Goal: Transaction & Acquisition: Purchase product/service

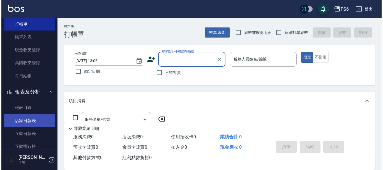
scroll to position [28, 0]
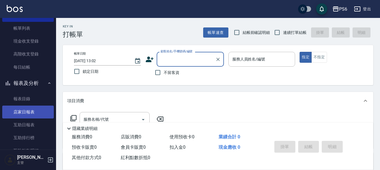
click at [26, 114] on link "店家日報表" at bounding box center [28, 112] width 52 height 13
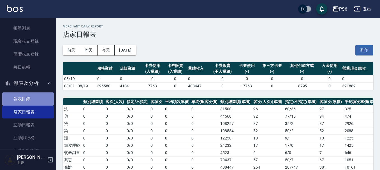
click at [36, 99] on link "報表目錄" at bounding box center [28, 99] width 52 height 13
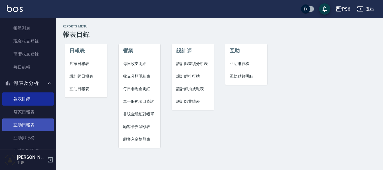
click at [36, 126] on link "互助日報表" at bounding box center [28, 125] width 52 height 13
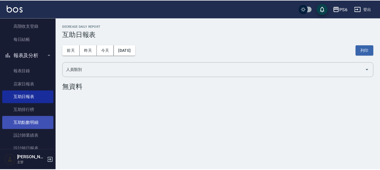
scroll to position [84, 0]
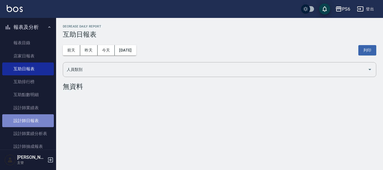
click at [37, 124] on link "設計師日報表" at bounding box center [28, 120] width 52 height 13
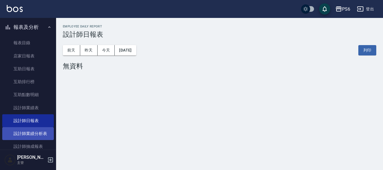
click at [41, 135] on link "設計師業績分析表" at bounding box center [28, 133] width 52 height 13
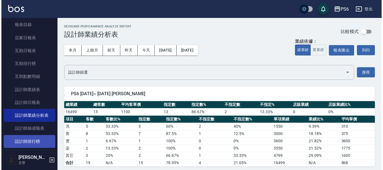
scroll to position [112, 0]
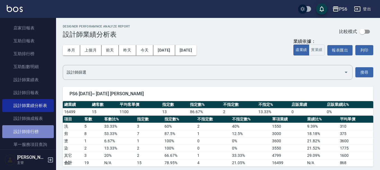
click at [40, 130] on link "設計師排行榜" at bounding box center [28, 131] width 52 height 13
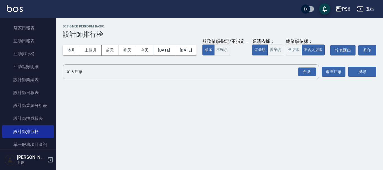
click at [148, 44] on div "本月 上個月 [DATE] [DATE] [DATE] [DATE] [DATE] 服務業績指定/不指定： 顯示 不顯示 業績依據： 虛業績 實業績 總業績依…" at bounding box center [220, 50] width 314 height 24
click at [72, 51] on button "本月" at bounding box center [71, 50] width 17 height 10
click at [309, 76] on div "全選" at bounding box center [307, 72] width 18 height 9
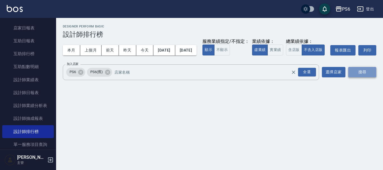
click at [359, 77] on button "搜尋" at bounding box center [362, 72] width 28 height 10
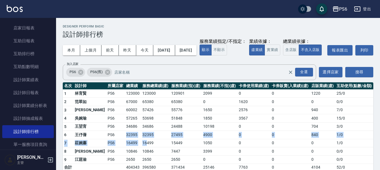
drag, startPoint x: 107, startPoint y: 146, endPoint x: 132, endPoint y: 151, distance: 25.1
click at [132, 151] on tbody "1 [PERSON_NAME]PS6 123000 123000 120901 2099 0 0 1220 25 / 0 2 [PERSON_NAME]PS6…" at bounding box center [218, 130] width 311 height 82
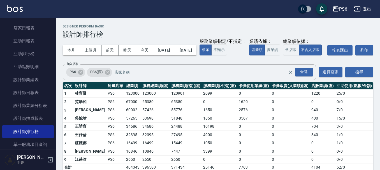
click at [147, 148] on td "16499" at bounding box center [155, 143] width 29 height 8
click at [6, 147] on link "單一服務項目查詢" at bounding box center [28, 144] width 52 height 13
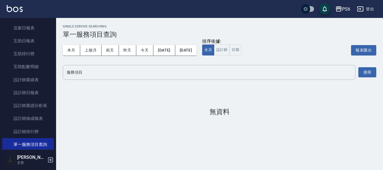
click at [75, 162] on div "Single Service Searching 單一服務項目查詢 本月 上個月 [DATE] [DATE] [DATE] [DATE] [DATE] 排序依…" at bounding box center [191, 85] width 383 height 170
drag, startPoint x: 339, startPoint y: 177, endPoint x: 24, endPoint y: 157, distance: 315.6
click at [19, 170] on html "PS6 登出 櫃檯作業 打帳單 帳單列表 現金收支登錄 高階收支登錄 每日結帳 報表及分析 報表目錄 店家日報表 互助日報表 互助排行榜 互助點數明細 設計師…" at bounding box center [191, 85] width 383 height 170
click at [106, 120] on div "Single Service Searching 單一服務項目查詢 本月 上個月 [DATE] [DATE] [DATE] [DATE] [DATE] 排序依…" at bounding box center [219, 70] width 327 height 105
click at [165, 118] on div "Single Service Searching 單一服務項目查詢 本月 上個月 [DATE] [DATE] [DATE] [DATE] [DATE] 排序依…" at bounding box center [219, 70] width 327 height 105
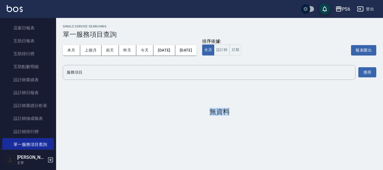
drag, startPoint x: 269, startPoint y: 158, endPoint x: 285, endPoint y: 163, distance: 16.8
click at [270, 157] on div "Single Service Searching 單一服務項目查詢 本月 上個月 [DATE] [DATE] [DATE] [DATE] [DATE] 排序依…" at bounding box center [191, 85] width 383 height 170
click at [285, 163] on div "Single Service Searching 單一服務項目查詢 本月 上個月 [DATE] [DATE] [DATE] [DATE] [DATE] 排序依…" at bounding box center [191, 85] width 383 height 170
click at [224, 99] on div "Single Service Searching 單一服務項目查詢 本月 上個月 [DATE] [DATE] [DATE] [DATE] [DATE] 排序依…" at bounding box center [219, 70] width 327 height 105
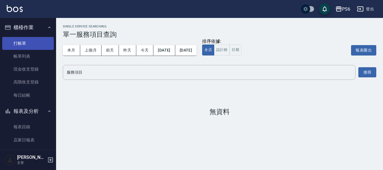
click at [24, 43] on link "打帳單" at bounding box center [28, 43] width 52 height 13
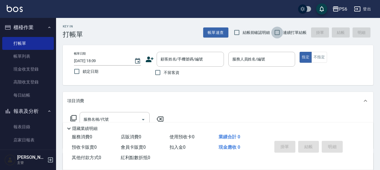
drag, startPoint x: 274, startPoint y: 35, endPoint x: 214, endPoint y: 37, distance: 60.6
click at [274, 34] on input "連續打單結帳" at bounding box center [278, 33] width 12 height 12
checkbox input "true"
drag, startPoint x: 155, startPoint y: 72, endPoint x: 247, endPoint y: 51, distance: 94.7
click at [160, 70] on input "不留客資" at bounding box center [158, 73] width 12 height 12
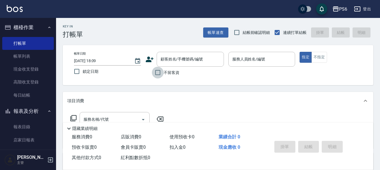
checkbox input "true"
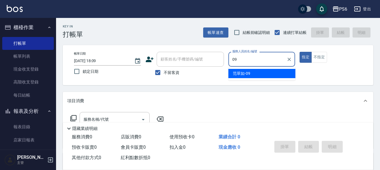
type input "[PERSON_NAME]-09"
type button "true"
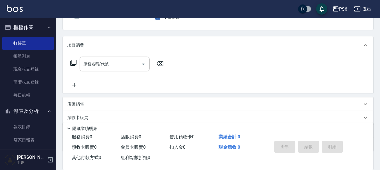
scroll to position [56, 0]
click at [116, 65] on input "服務名稱/代號" at bounding box center [110, 64] width 57 height 10
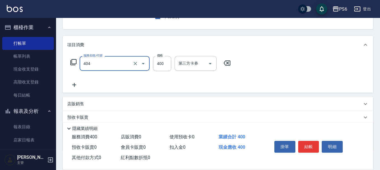
type input "B級剪髮(404)"
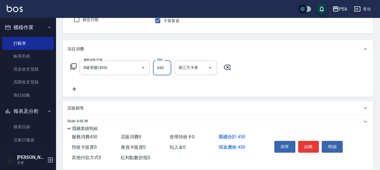
scroll to position [0, 0]
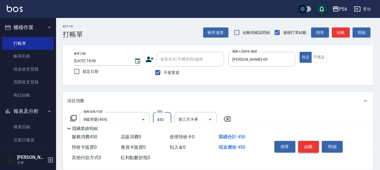
type input "450"
click at [309, 142] on button "結帳" at bounding box center [308, 147] width 21 height 12
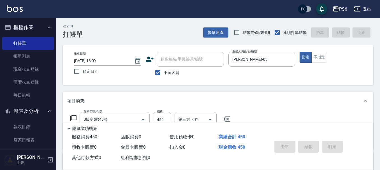
type input "[DATE] 18:41"
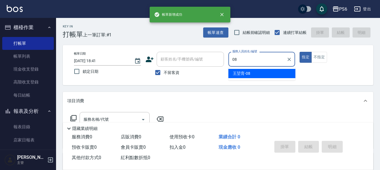
type input "[PERSON_NAME]-08"
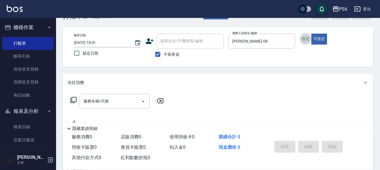
scroll to position [28, 0]
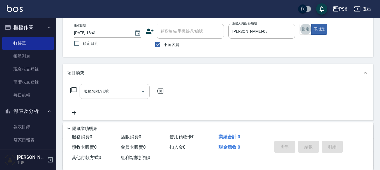
click at [129, 88] on input "服務名稱/代號" at bounding box center [110, 92] width 57 height 10
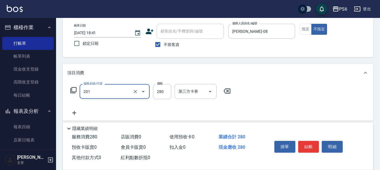
type input "一般洗髮(201)"
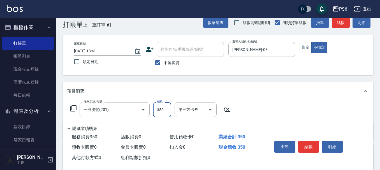
scroll to position [0, 0]
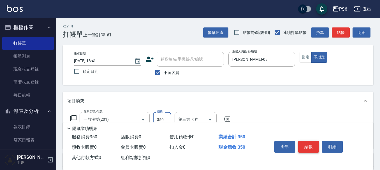
type input "350"
click at [310, 144] on button "結帳" at bounding box center [308, 147] width 21 height 12
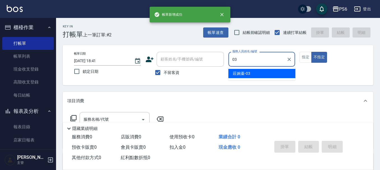
type input "[PERSON_NAME]-03"
type button "false"
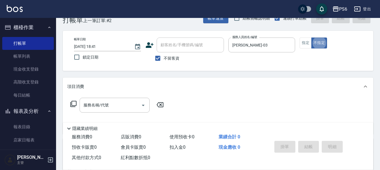
scroll to position [28, 0]
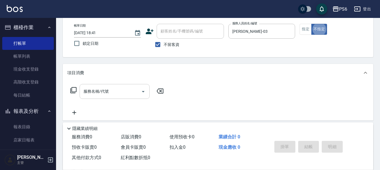
click at [103, 96] on input "服務名稱/代號" at bounding box center [110, 92] width 57 height 10
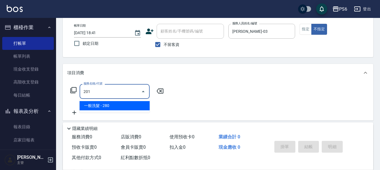
type input "一般洗髮(201)"
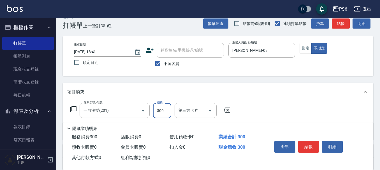
scroll to position [0, 0]
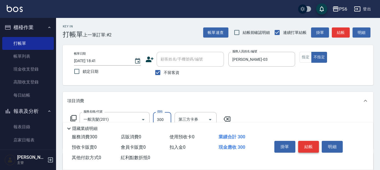
type input "300"
click at [311, 142] on button "結帳" at bounding box center [308, 147] width 21 height 12
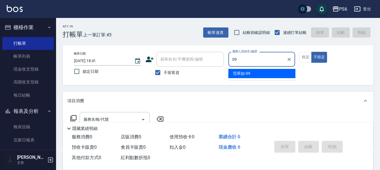
type input "[PERSON_NAME]-09"
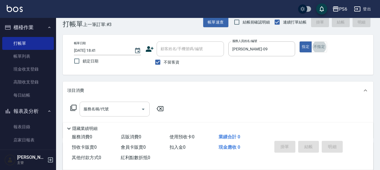
scroll to position [28, 0]
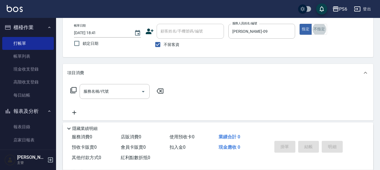
click at [104, 90] on div "服務名稱/代號 服務名稱/代號" at bounding box center [115, 91] width 70 height 15
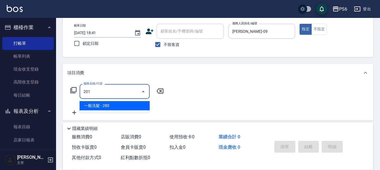
type input "一般洗髮(201)"
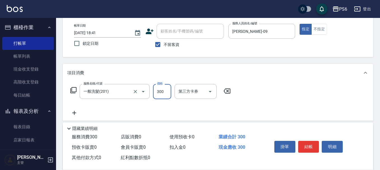
type input "300"
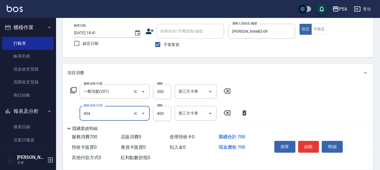
type input "B級剪髮(404)"
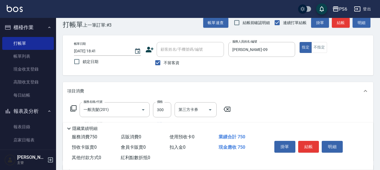
scroll to position [0, 0]
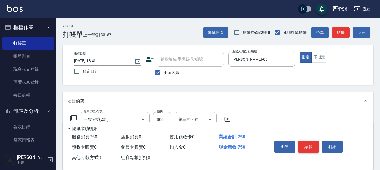
type input "450"
click at [313, 146] on button "結帳" at bounding box center [308, 147] width 21 height 12
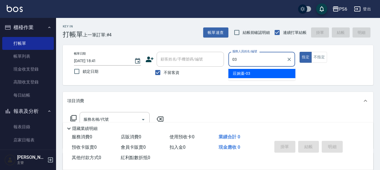
type input "[PERSON_NAME]-03"
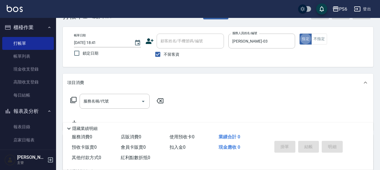
scroll to position [28, 0]
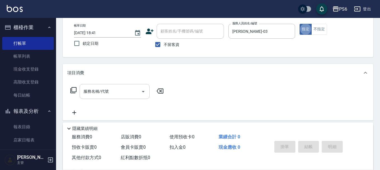
click at [129, 94] on input "服務名稱/代號" at bounding box center [110, 92] width 57 height 10
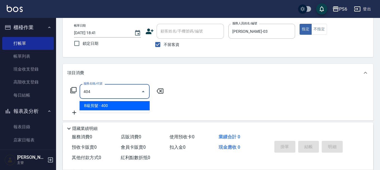
type input "B級剪髮(404)"
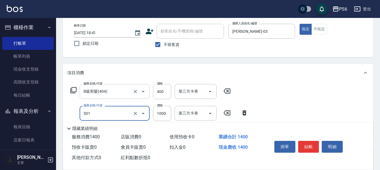
type input "局部染髮(501)"
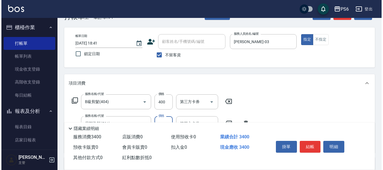
scroll to position [0, 0]
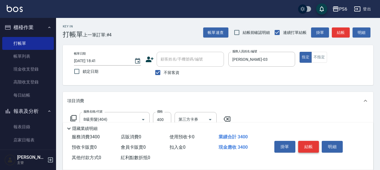
type input "3000"
click at [311, 144] on button "結帳" at bounding box center [308, 147] width 21 height 12
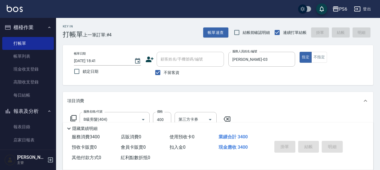
type input "[DATE] 18:42"
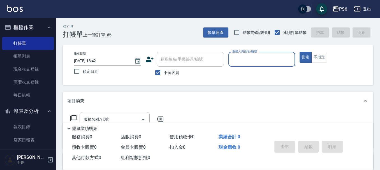
click at [152, 59] on icon at bounding box center [150, 60] width 8 height 6
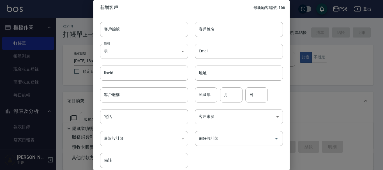
click at [141, 53] on body "PS6 登出 櫃檯作業 打帳單 帳單列表 現金收支登錄 高階收支登錄 每日結帳 報表及分析 報表目錄 店家日報表 互助日報表 互助排行榜 互助點數明細 設計師…" at bounding box center [191, 130] width 383 height 261
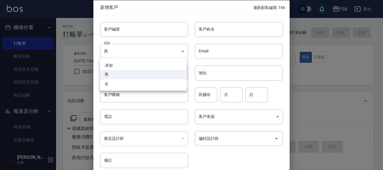
click at [112, 84] on li "女" at bounding box center [143, 83] width 87 height 9
type input "[DEMOGRAPHIC_DATA]"
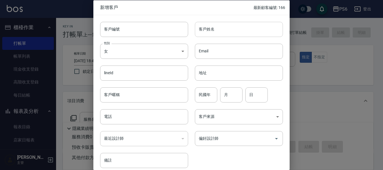
click at [244, 33] on input "客戶姓名" at bounding box center [239, 29] width 88 height 15
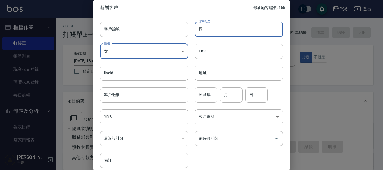
click at [239, 26] on input "周" at bounding box center [239, 29] width 88 height 15
click at [218, 34] on input "[PERSON_NAME]" at bounding box center [239, 29] width 88 height 15
type input "[PERSON_NAME]"
click at [130, 119] on input "電話" at bounding box center [144, 116] width 88 height 15
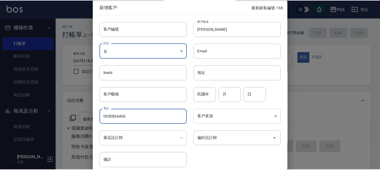
scroll to position [24, 0]
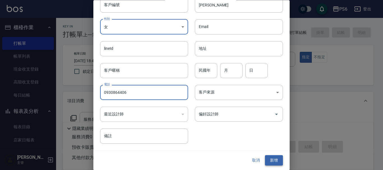
type input "0930864406"
click at [270, 161] on button "新增" at bounding box center [274, 161] width 18 height 10
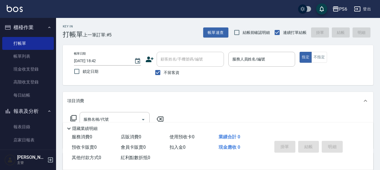
drag, startPoint x: 159, startPoint y: 70, endPoint x: 174, endPoint y: 59, distance: 18.5
click at [159, 69] on input "不留客資" at bounding box center [158, 73] width 12 height 12
checkbox input "false"
click at [174, 59] on input "顧客姓名/手機號碼/編號" at bounding box center [186, 59] width 54 height 10
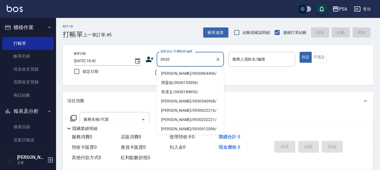
click at [188, 75] on li "[PERSON_NAME]/0930864406/" at bounding box center [190, 73] width 67 height 9
type input "[PERSON_NAME]/0930864406/"
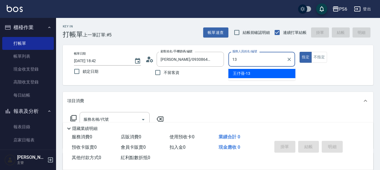
type input "[PERSON_NAME]-13"
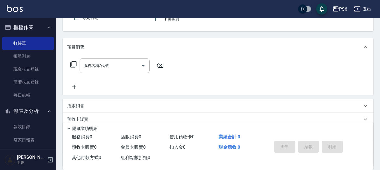
scroll to position [56, 0]
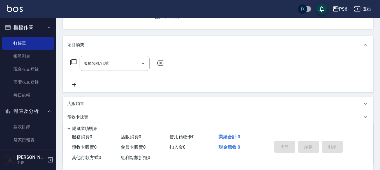
click at [74, 63] on icon at bounding box center [73, 62] width 7 height 7
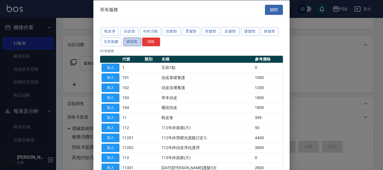
click at [126, 42] on button "網路客" at bounding box center [132, 41] width 18 height 9
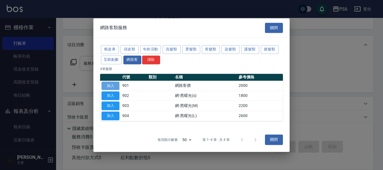
click at [110, 85] on button "加入" at bounding box center [111, 86] width 18 height 9
type input "網路客價(901)"
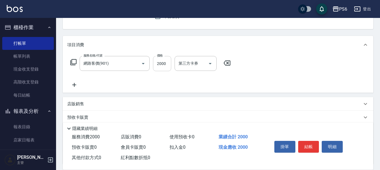
click at [161, 61] on input "2000" at bounding box center [162, 63] width 18 height 15
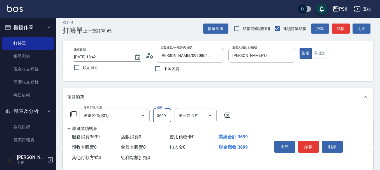
scroll to position [0, 0]
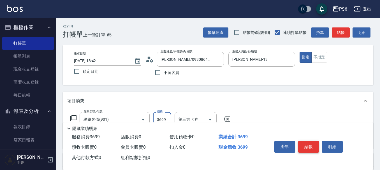
type input "3699"
click at [303, 144] on button "結帳" at bounding box center [308, 147] width 21 height 12
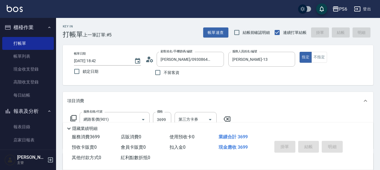
type input "[DATE] 18:43"
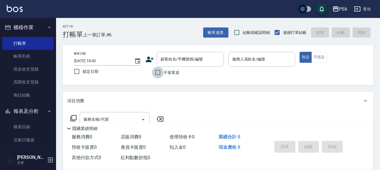
drag, startPoint x: 156, startPoint y: 73, endPoint x: 273, endPoint y: 67, distance: 117.7
click at [173, 75] on label "不留客資" at bounding box center [165, 73] width 27 height 12
click at [164, 75] on input "不留客資" at bounding box center [158, 73] width 12 height 12
checkbox input "true"
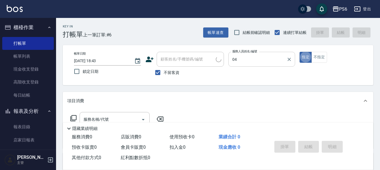
type input "[PERSON_NAME]-04"
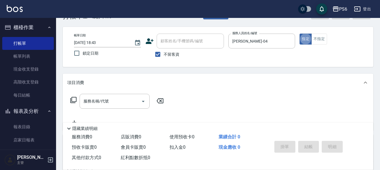
scroll to position [28, 0]
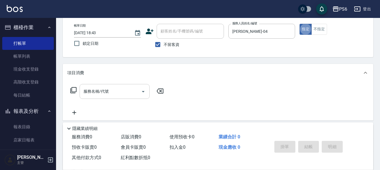
click at [102, 87] on div "服務名稱/代號 服務名稱/代號" at bounding box center [115, 91] width 70 height 15
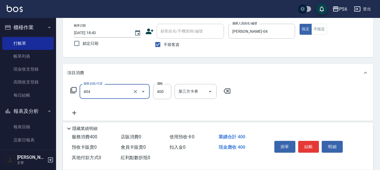
type input "B級剪髮(404)"
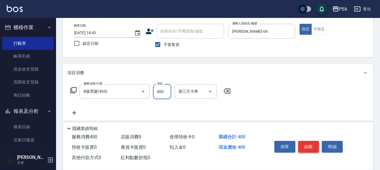
click at [303, 146] on button "結帳" at bounding box center [308, 147] width 21 height 12
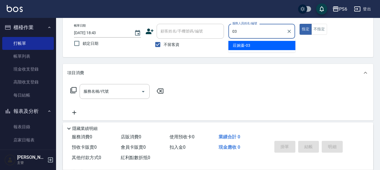
type input "[PERSON_NAME]-03"
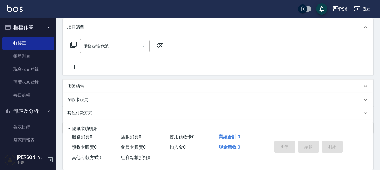
scroll to position [84, 0]
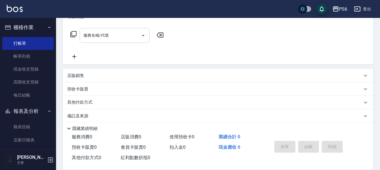
click at [123, 34] on input "服務名稱/代號" at bounding box center [110, 36] width 57 height 10
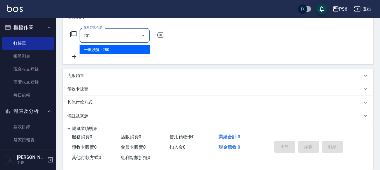
type input "一般洗髮(201)"
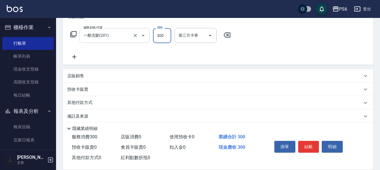
type input "300"
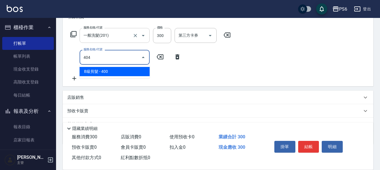
type input "B級剪髮(404)"
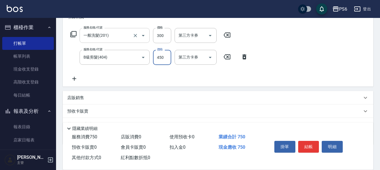
type input "450"
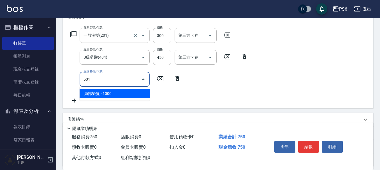
type input "局部染髮(501)"
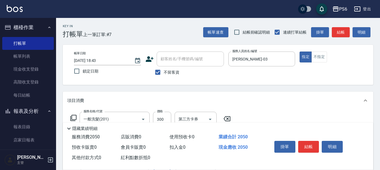
scroll to position [0, 0]
type input "1300"
click at [312, 144] on button "結帳" at bounding box center [308, 147] width 21 height 12
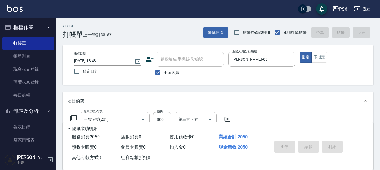
type input "[DATE] 18:44"
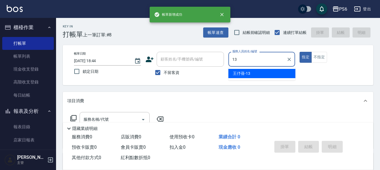
type input "[PERSON_NAME]-13"
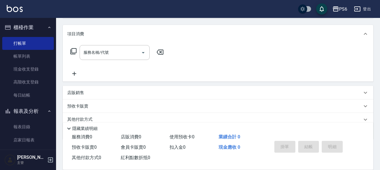
scroll to position [67, 0]
click at [112, 57] on div "服務名稱/代號" at bounding box center [115, 52] width 70 height 15
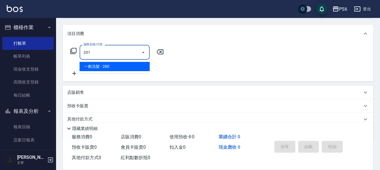
type input "一般洗髮(201)"
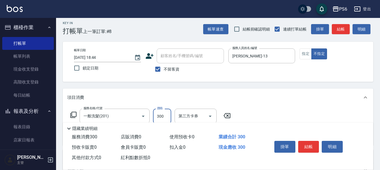
scroll to position [0, 0]
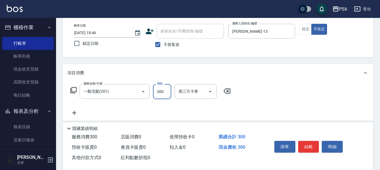
type input "300"
click at [73, 112] on icon at bounding box center [74, 113] width 14 height 7
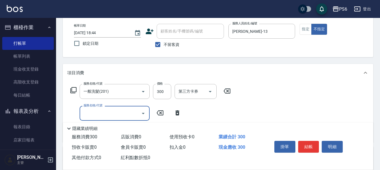
scroll to position [56, 0]
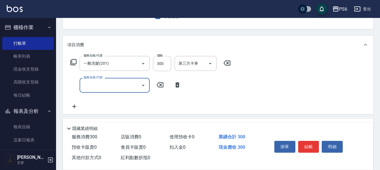
drag, startPoint x: 104, startPoint y: 90, endPoint x: 107, endPoint y: 91, distance: 2.9
click at [104, 89] on input "服務名稱/代號" at bounding box center [110, 85] width 57 height 10
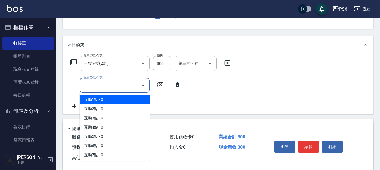
click at [109, 99] on span "互助1點 - 0" at bounding box center [115, 99] width 70 height 9
type input "互助1點(1)"
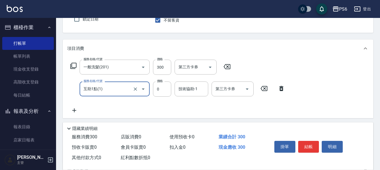
scroll to position [0, 0]
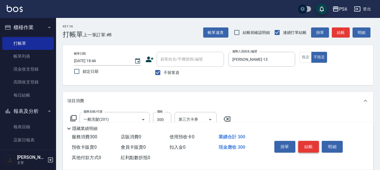
click at [305, 141] on button "結帳" at bounding box center [308, 147] width 21 height 12
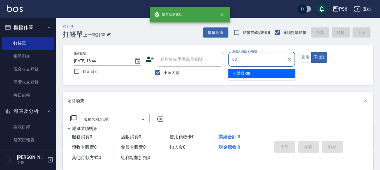
type input "[PERSON_NAME]-08"
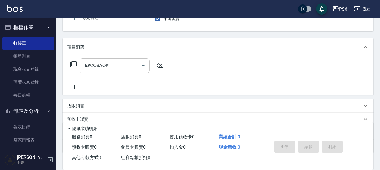
scroll to position [56, 0]
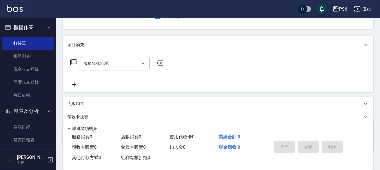
click at [134, 65] on input "服務名稱/代號" at bounding box center [110, 64] width 57 height 10
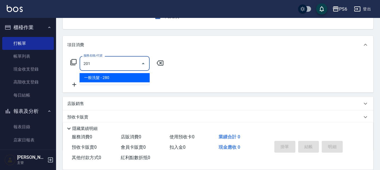
type input "一般洗髮(201)"
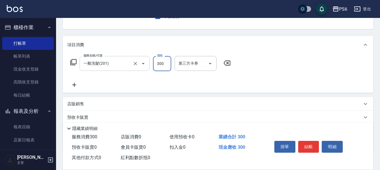
type input "300"
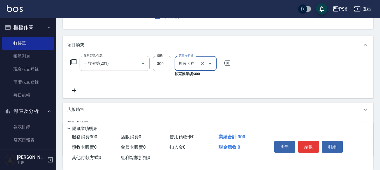
click at [208, 65] on icon "Open" at bounding box center [210, 63] width 7 height 7
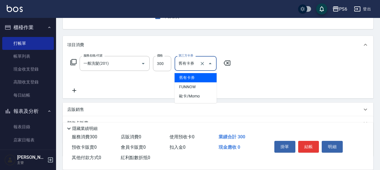
click at [182, 77] on span "舊有卡券" at bounding box center [196, 77] width 42 height 9
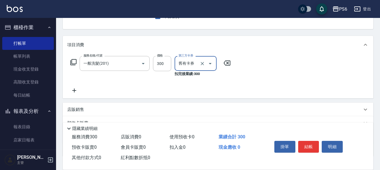
type input "舊有卡券"
click at [165, 89] on div "服務名稱/代號 一般洗髮(201) 服務名稱/代號 價格 300 價格 第三方卡券 舊有卡券 第三方卡券 扣完後業績: 300" at bounding box center [150, 75] width 167 height 38
click at [229, 65] on icon at bounding box center [227, 63] width 14 height 7
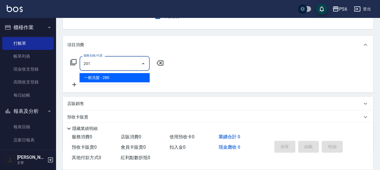
type input "一般洗髮(201)"
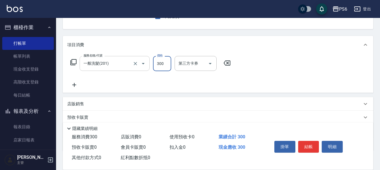
type input "300"
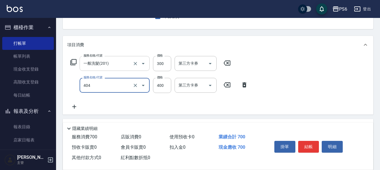
type input "B級剪髮(404)"
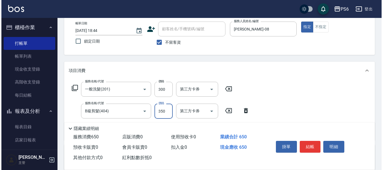
scroll to position [0, 0]
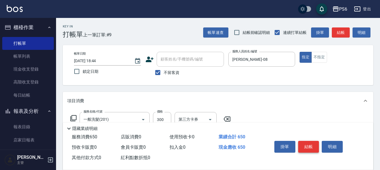
type input "350"
click at [309, 146] on button "結帳" at bounding box center [308, 147] width 21 height 12
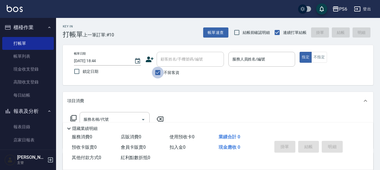
click at [159, 77] on input "不留客資" at bounding box center [158, 73] width 12 height 12
checkbox input "false"
click at [154, 60] on icon at bounding box center [150, 59] width 8 height 8
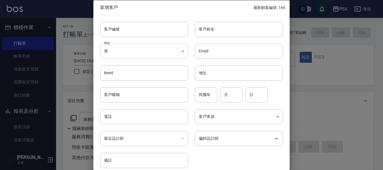
click at [122, 50] on body "PS6 登出 櫃檯作業 打帳單 帳單列表 現金收支登錄 高階收支登錄 每日結帳 報表及分析 報表目錄 店家日報表 互助日報表 互助排行榜 互助點數明細 設計師…" at bounding box center [191, 137] width 383 height 274
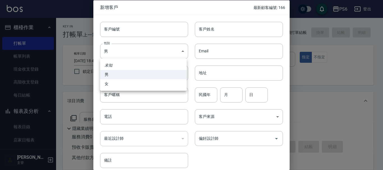
click at [117, 81] on li "女" at bounding box center [143, 83] width 87 height 9
type input "[DEMOGRAPHIC_DATA]"
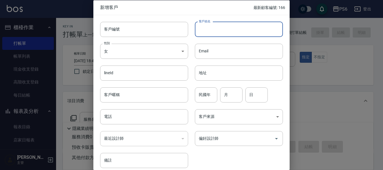
click at [215, 31] on input "客戶姓名" at bounding box center [239, 29] width 88 height 15
type input "努努"
click at [123, 116] on input "電話" at bounding box center [144, 116] width 88 height 15
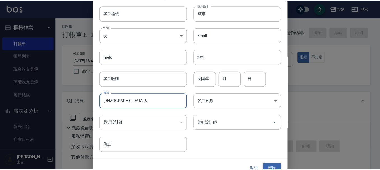
scroll to position [24, 0]
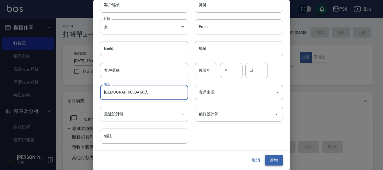
type input "[DEMOGRAPHIC_DATA]人"
click at [269, 156] on button "新增" at bounding box center [274, 161] width 18 height 10
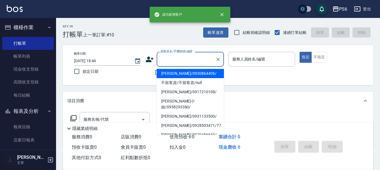
click at [171, 60] on input "顧客姓名/手機號碼/編號" at bounding box center [186, 59] width 54 height 10
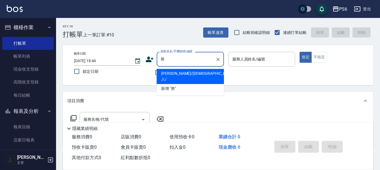
click at [195, 72] on li "[PERSON_NAME]/[DEMOGRAPHIC_DATA]人/" at bounding box center [190, 76] width 67 height 15
type input "[PERSON_NAME]/[DEMOGRAPHIC_DATA]人/"
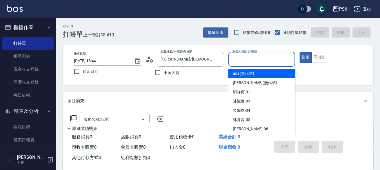
click at [270, 63] on input "服務人員姓名/編號" at bounding box center [262, 59] width 62 height 10
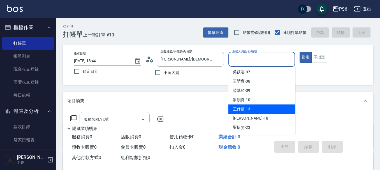
scroll to position [56, 0]
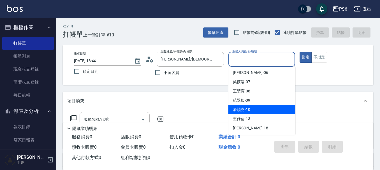
click at [252, 108] on div "[PERSON_NAME]-10" at bounding box center [262, 109] width 67 height 9
type input "[PERSON_NAME]-10"
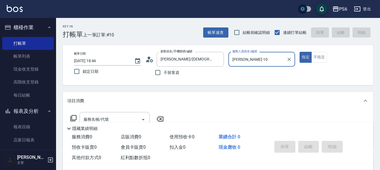
scroll to position [56, 0]
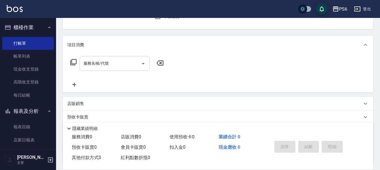
click at [100, 69] on div "服務名稱/代號" at bounding box center [115, 63] width 70 height 15
click at [75, 60] on icon at bounding box center [73, 62] width 6 height 6
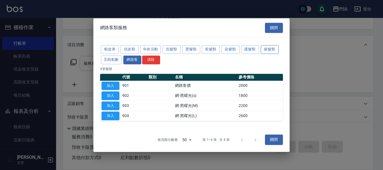
click at [272, 52] on button "接髮類" at bounding box center [270, 49] width 18 height 9
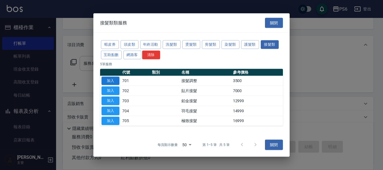
click at [115, 82] on button "加入" at bounding box center [111, 81] width 18 height 9
type input "接髮調整(701)"
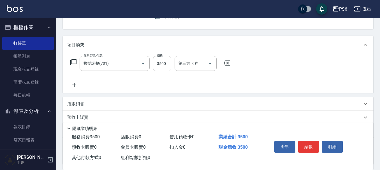
click at [159, 66] on input "3500" at bounding box center [162, 63] width 18 height 15
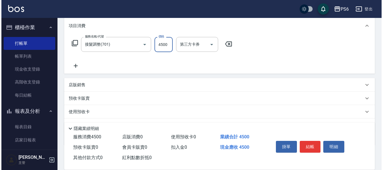
scroll to position [84, 0]
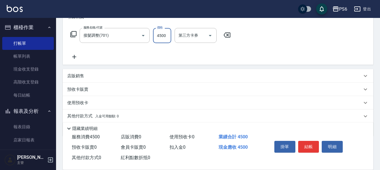
type input "4500"
click at [74, 57] on icon at bounding box center [74, 57] width 4 height 4
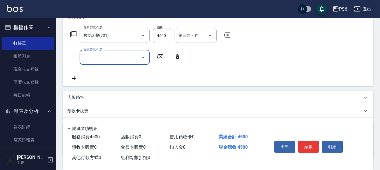
click at [113, 57] on input "服務名稱/代號" at bounding box center [110, 57] width 57 height 10
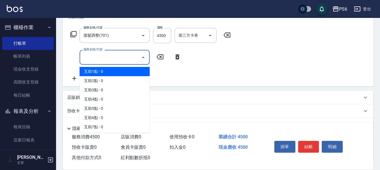
click at [74, 33] on icon at bounding box center [73, 34] width 7 height 7
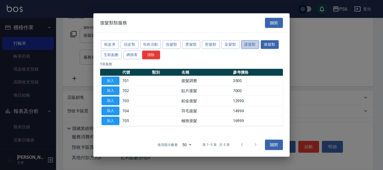
click at [245, 46] on button "護髮類" at bounding box center [250, 44] width 18 height 9
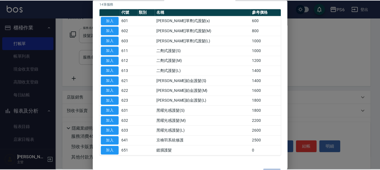
scroll to position [56, 0]
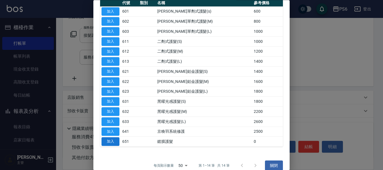
click at [116, 143] on button "加入" at bounding box center [111, 142] width 18 height 9
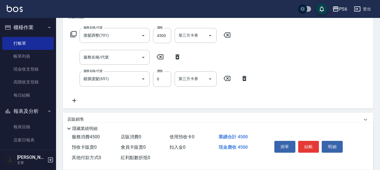
click at [178, 59] on icon at bounding box center [178, 56] width 4 height 5
type input "鍍膜護髮(651)"
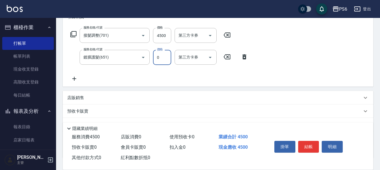
click at [158, 62] on input "0" at bounding box center [162, 57] width 18 height 15
type input "4500"
click at [77, 79] on icon at bounding box center [74, 78] width 14 height 7
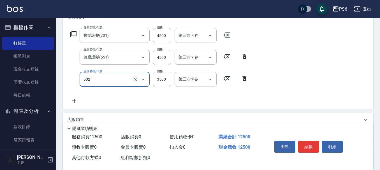
type input "水漾染髮(502)"
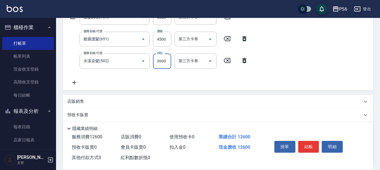
scroll to position [112, 0]
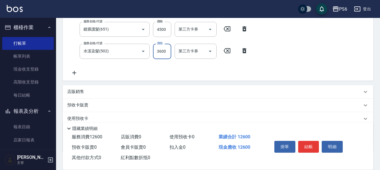
type input "3600"
click at [73, 73] on icon at bounding box center [74, 73] width 4 height 4
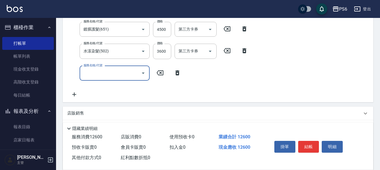
click at [97, 71] on input "服務名稱/代號" at bounding box center [110, 73] width 57 height 10
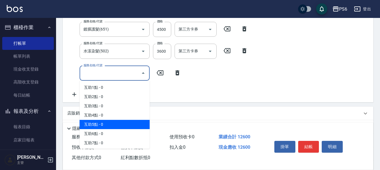
click at [112, 124] on span "互助5點 - 0" at bounding box center [115, 124] width 70 height 9
type input "互助5點(5)"
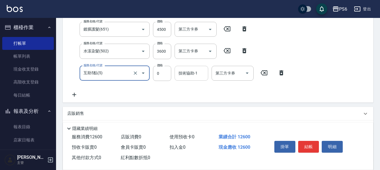
click at [186, 73] on div "技術協助-1 技術協助-1" at bounding box center [192, 73] width 34 height 15
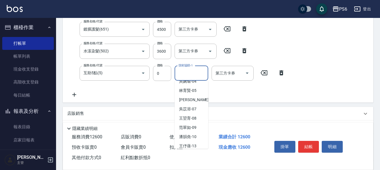
scroll to position [56, 0]
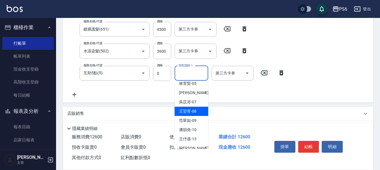
click at [195, 109] on span "[PERSON_NAME]-08" at bounding box center [187, 112] width 17 height 6
type input "[PERSON_NAME]-08"
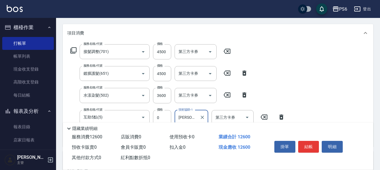
scroll to position [84, 0]
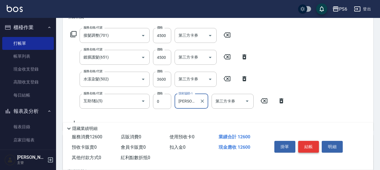
click at [304, 143] on button "結帳" at bounding box center [308, 147] width 21 height 12
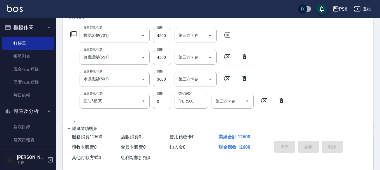
type input "[DATE] 18:46"
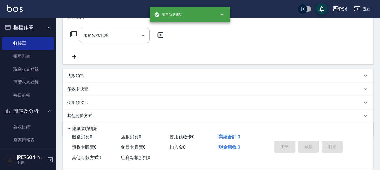
scroll to position [0, 0]
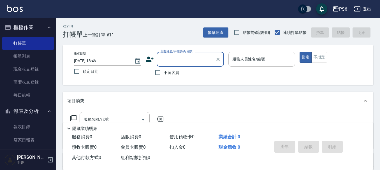
drag, startPoint x: 155, startPoint y: 69, endPoint x: 279, endPoint y: 66, distance: 124.3
click at [161, 71] on input "不留客資" at bounding box center [158, 73] width 12 height 12
checkbox input "true"
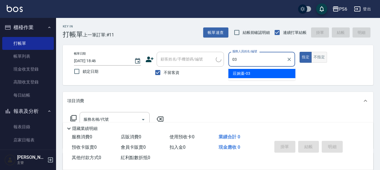
type input "[PERSON_NAME]-03"
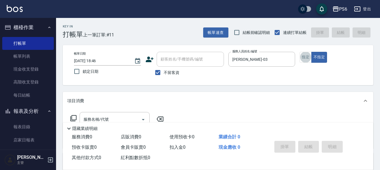
click at [152, 60] on icon at bounding box center [150, 59] width 8 height 8
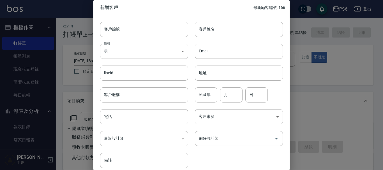
click at [130, 52] on body "PS6 登出 櫃檯作業 打帳單 帳單列表 現金收支登錄 高階收支登錄 每日結帳 報表及分析 報表目錄 店家日報表 互助日報表 互助排行榜 互助點數明細 設計師…" at bounding box center [191, 130] width 383 height 261
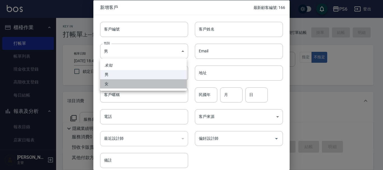
drag, startPoint x: 116, startPoint y: 80, endPoint x: 210, endPoint y: 24, distance: 109.9
click at [119, 76] on ul "未知 男 女" at bounding box center [143, 75] width 87 height 32
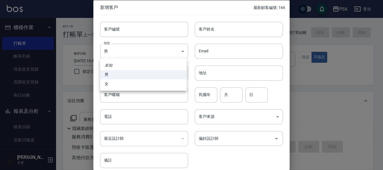
click at [219, 27] on div at bounding box center [191, 85] width 383 height 170
click at [137, 57] on body "PS6 登出 櫃檯作業 打帳單 帳單列表 現金收支登錄 高階收支登錄 每日結帳 報表及分析 報表目錄 店家日報表 互助日報表 互助排行榜 互助點數明細 設計師…" at bounding box center [191, 130] width 383 height 261
click at [125, 84] on li "女" at bounding box center [143, 83] width 87 height 9
type input "[DEMOGRAPHIC_DATA]"
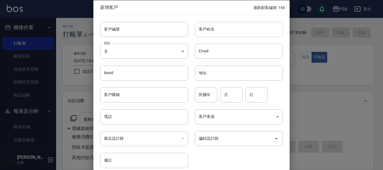
click at [197, 29] on input "客戶姓名" at bounding box center [239, 29] width 88 height 15
type input "科"
click at [211, 31] on input "柯" at bounding box center [239, 29] width 88 height 15
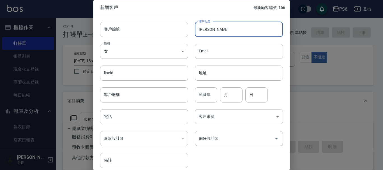
click at [220, 34] on input "[PERSON_NAME]" at bounding box center [239, 29] width 88 height 15
type input "[PERSON_NAME]"
click at [144, 118] on input "電話" at bounding box center [144, 116] width 88 height 15
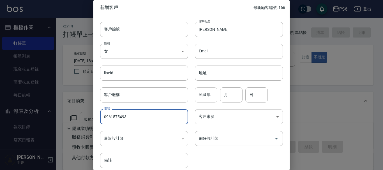
type input "0961575493"
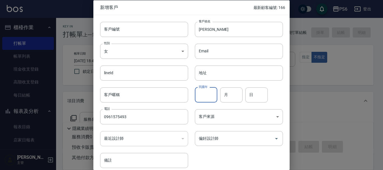
click at [206, 99] on input "民國年" at bounding box center [206, 94] width 22 height 15
type input "57"
type input "04"
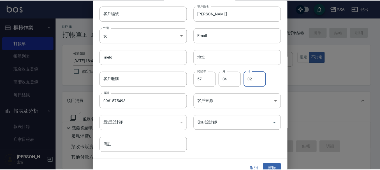
scroll to position [24, 0]
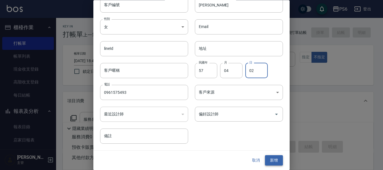
type input "02"
click at [277, 158] on button "新增" at bounding box center [274, 161] width 18 height 10
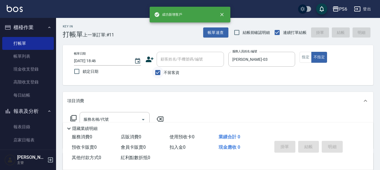
click at [157, 74] on input "不留客資" at bounding box center [158, 73] width 12 height 12
checkbox input "false"
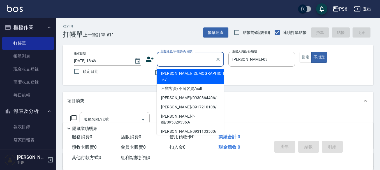
drag, startPoint x: 191, startPoint y: 60, endPoint x: 190, endPoint y: 52, distance: 8.0
click at [191, 59] on input "顧客姓名/手機號碼/編號" at bounding box center [186, 59] width 54 height 10
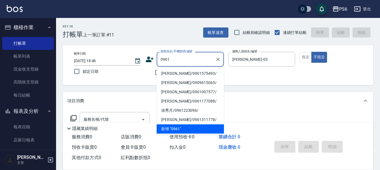
click at [199, 75] on li "[PERSON_NAME]/0961575493/" at bounding box center [190, 73] width 67 height 9
type input "[PERSON_NAME]/0961575493/"
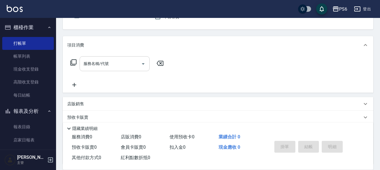
scroll to position [56, 0]
click at [94, 66] on div "服務名稱/代號 服務名稱/代號" at bounding box center [115, 63] width 70 height 15
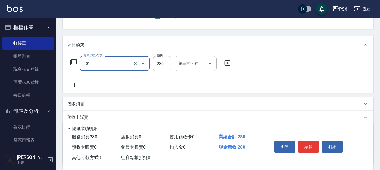
type input "一般洗髮(201)"
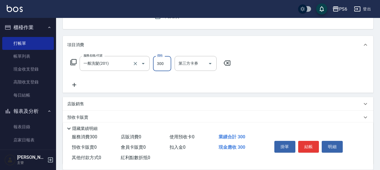
type input "300"
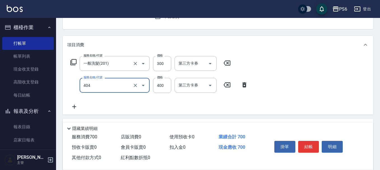
type input "B級剪髮(404)"
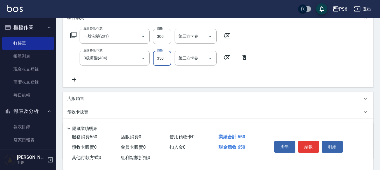
scroll to position [84, 0]
type input "350"
click at [74, 80] on icon at bounding box center [74, 78] width 14 height 7
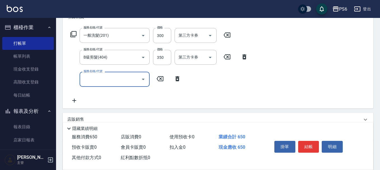
click at [103, 82] on input "服務名稱/代號" at bounding box center [110, 79] width 57 height 10
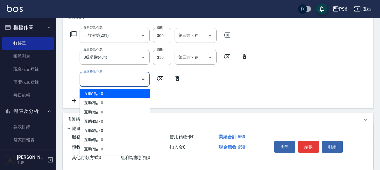
click at [105, 91] on span "互助1點 - 0" at bounding box center [115, 93] width 70 height 9
type input "互助1點(1)"
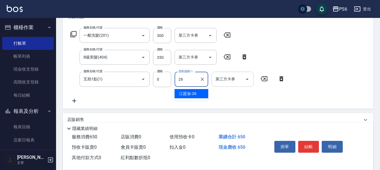
type input "[PERSON_NAME]-26"
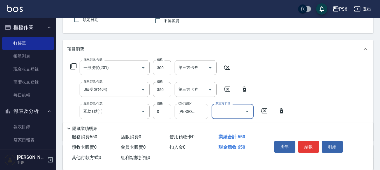
scroll to position [0, 0]
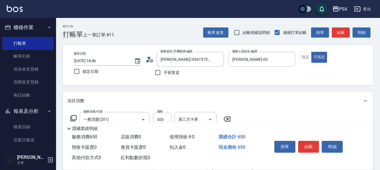
drag, startPoint x: 308, startPoint y: 144, endPoint x: 308, endPoint y: 141, distance: 3.1
click at [308, 142] on button "結帳" at bounding box center [308, 147] width 21 height 12
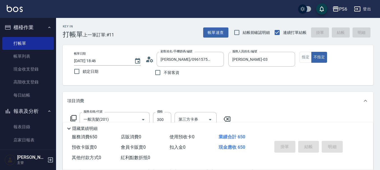
type input "[DATE] 18:48"
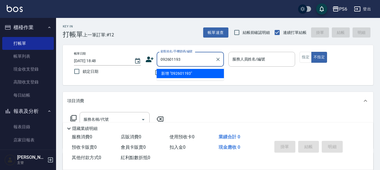
type input "0926011932"
click at [221, 59] on button "Clear" at bounding box center [218, 60] width 8 height 8
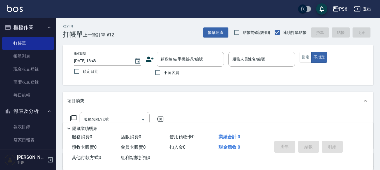
click at [180, 35] on div "Key In 打帳單 上一筆訂單:#12 帳單速查 結帳前確認明細 連續打單結帳 掛單 結帳 明細" at bounding box center [215, 28] width 318 height 20
click at [160, 72] on input "不留客資" at bounding box center [158, 73] width 12 height 12
checkbox input "true"
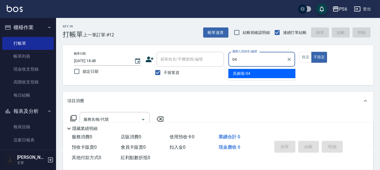
type input "[PERSON_NAME]-04"
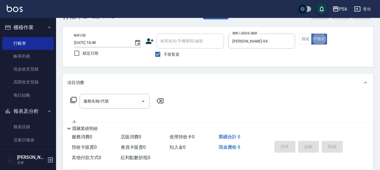
scroll to position [28, 0]
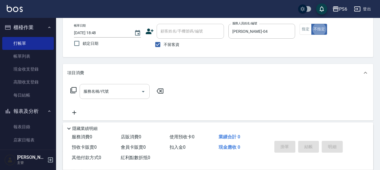
click at [125, 93] on input "服務名稱/代號" at bounding box center [110, 92] width 57 height 10
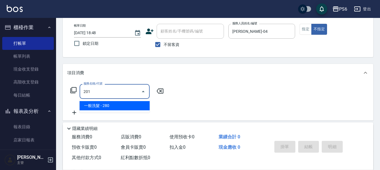
type input "一般洗髮(201)"
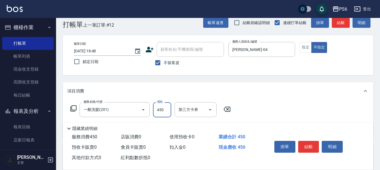
scroll to position [0, 0]
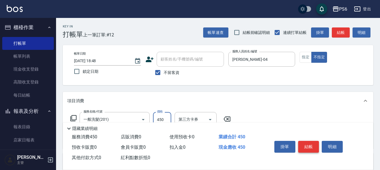
type input "450"
click at [305, 144] on button "結帳" at bounding box center [308, 147] width 21 height 12
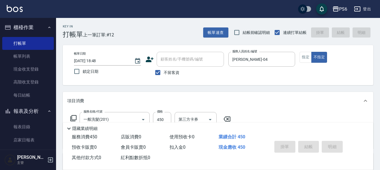
type input "[DATE] 18:49"
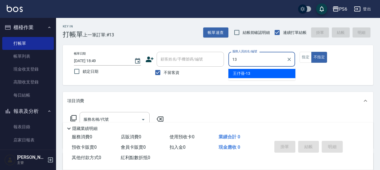
type input "[PERSON_NAME]-13"
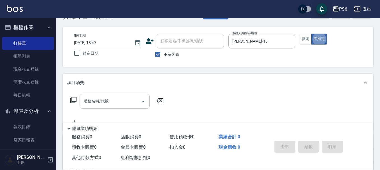
scroll to position [28, 0]
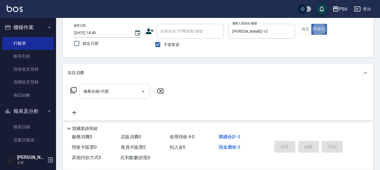
click at [118, 88] on input "服務名稱/代號" at bounding box center [110, 92] width 57 height 10
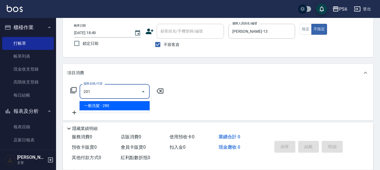
type input "一般洗髮(201)"
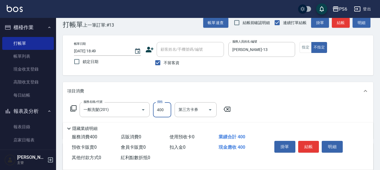
scroll to position [0, 0]
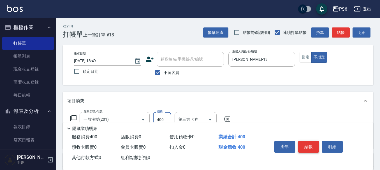
type input "400"
click at [307, 141] on button "結帳" at bounding box center [308, 147] width 21 height 12
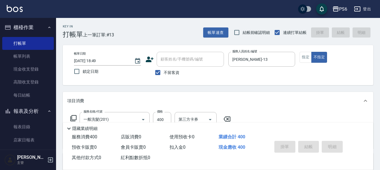
click at [310, 144] on div "掛單 結帳 明細" at bounding box center [308, 148] width 73 height 18
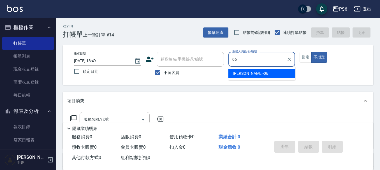
type input "[PERSON_NAME]-06"
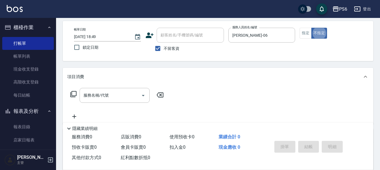
scroll to position [56, 0]
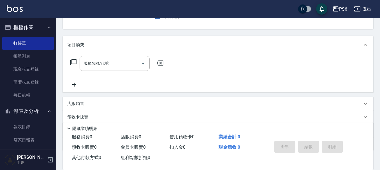
click at [125, 56] on div "服務名稱/代號 服務名稱/代號" at bounding box center [218, 73] width 311 height 39
click at [123, 63] on input "服務名稱/代號" at bounding box center [110, 64] width 57 height 10
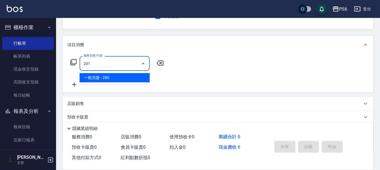
type input "一般洗髮(201)"
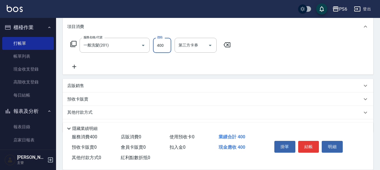
scroll to position [84, 0]
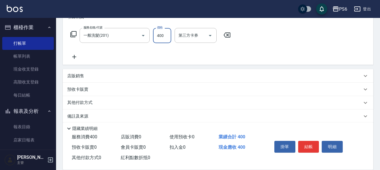
type input "400"
drag, startPoint x: 73, startPoint y: 54, endPoint x: 114, endPoint y: 67, distance: 43.7
click at [77, 55] on icon at bounding box center [74, 57] width 14 height 7
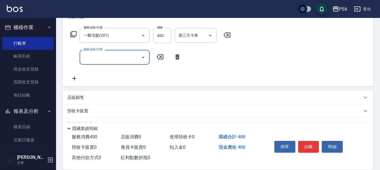
click at [109, 56] on input "服務名稱/代號" at bounding box center [110, 57] width 57 height 10
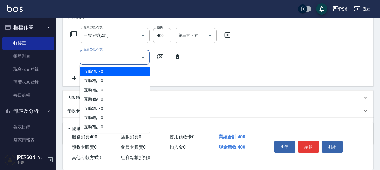
click at [114, 71] on span "互助1點 - 0" at bounding box center [115, 71] width 70 height 9
type input "互助1點(1)"
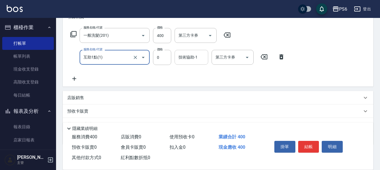
click at [183, 58] on div "技術協助-1 技術協助-1" at bounding box center [192, 57] width 34 height 15
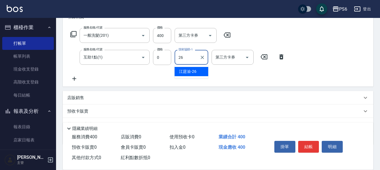
type input "[PERSON_NAME]-26"
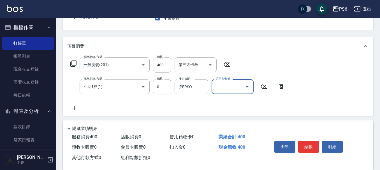
scroll to position [28, 0]
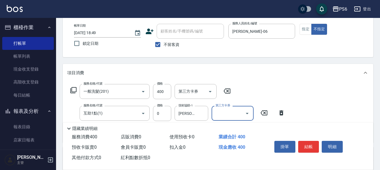
click at [307, 146] on button "結帳" at bounding box center [308, 147] width 21 height 12
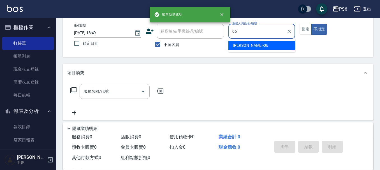
type input "[PERSON_NAME]-06"
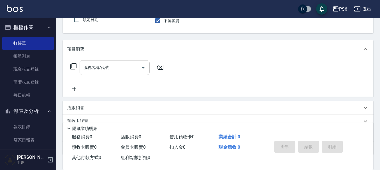
scroll to position [84, 0]
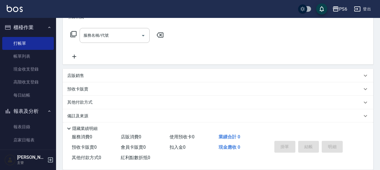
click at [107, 61] on div "服務名稱/代號 服務名稱/代號" at bounding box center [218, 45] width 311 height 39
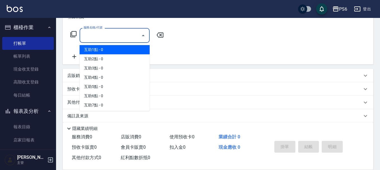
click at [100, 35] on div "服務名稱/代號 服務名稱/代號" at bounding box center [115, 35] width 70 height 15
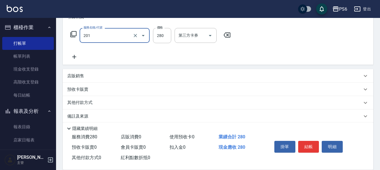
type input "一般洗髮(201)"
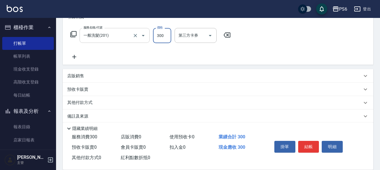
type input "300"
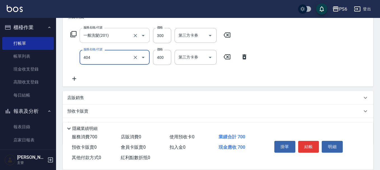
type input "B級剪髮(404)"
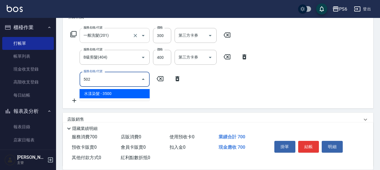
type input "水漾染髮(502)"
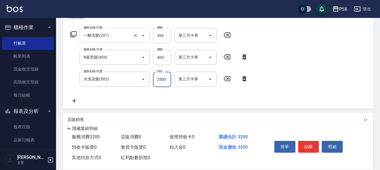
type input "2500"
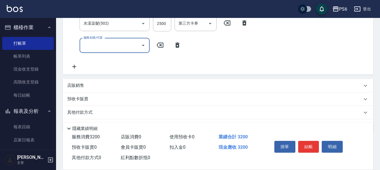
scroll to position [140, 0]
click at [84, 86] on div "店販銷售" at bounding box center [214, 85] width 295 height 6
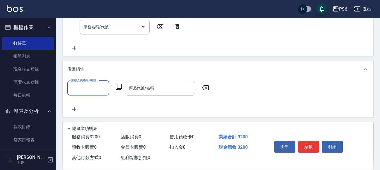
scroll to position [168, 0]
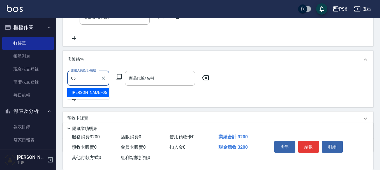
type input "[PERSON_NAME]-06"
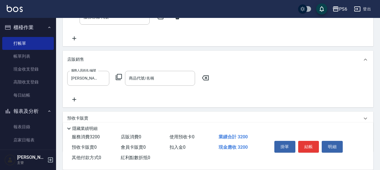
click at [120, 79] on icon at bounding box center [119, 77] width 7 height 7
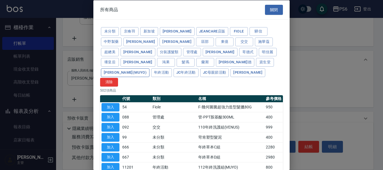
click at [149, 68] on button "[PERSON_NAME](MUYO)" at bounding box center [125, 72] width 49 height 9
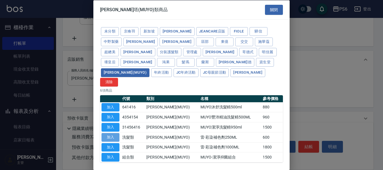
click at [114, 133] on button "加入" at bounding box center [111, 137] width 18 height 9
type input "雷-彩染補色劑250ML"
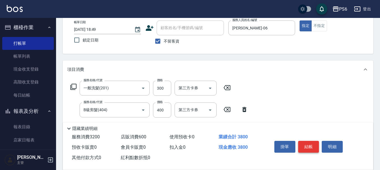
scroll to position [0, 0]
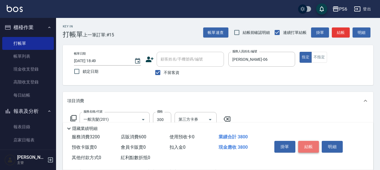
click at [309, 148] on button "結帳" at bounding box center [308, 147] width 21 height 12
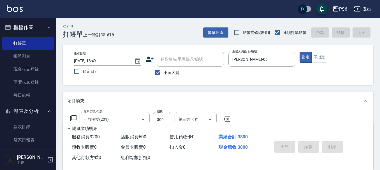
type input "[DATE] 18:50"
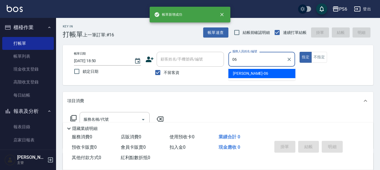
type input "[PERSON_NAME]-06"
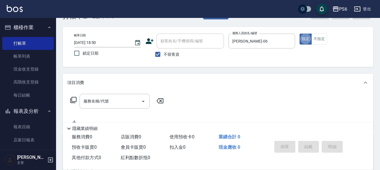
scroll to position [28, 0]
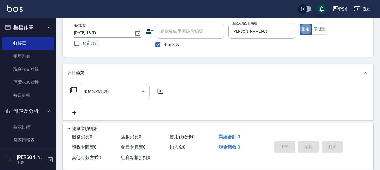
click at [117, 95] on input "服務名稱/代號" at bounding box center [110, 92] width 57 height 10
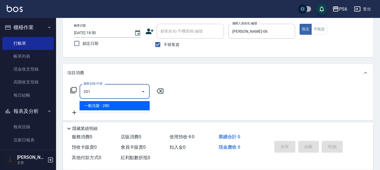
type input "一般洗髮(201)"
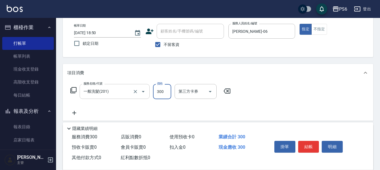
type input "300"
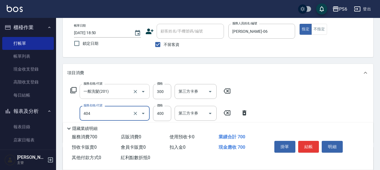
type input "B級剪髮(404)"
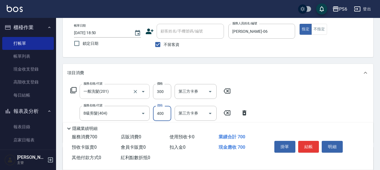
scroll to position [56, 0]
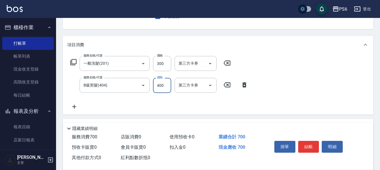
click at [76, 107] on icon at bounding box center [74, 106] width 14 height 7
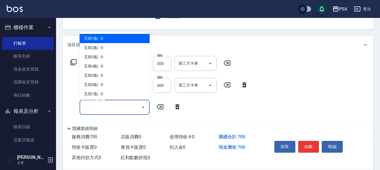
click at [96, 107] on input "服務名稱/代號" at bounding box center [110, 107] width 57 height 10
click at [97, 36] on span "互助1點 - 0" at bounding box center [115, 38] width 70 height 9
type input "互助1點(1)"
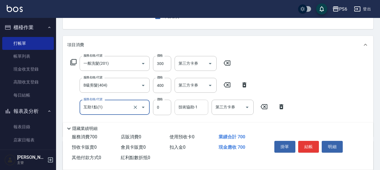
click at [190, 107] on div "技術協助-1 技術協助-1" at bounding box center [192, 107] width 34 height 15
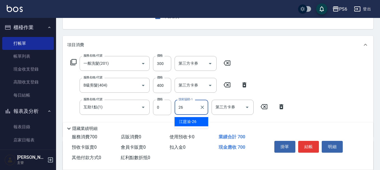
type input "[PERSON_NAME]-26"
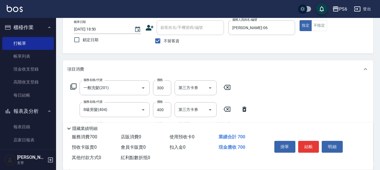
scroll to position [0, 0]
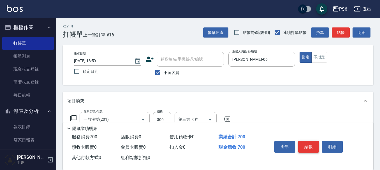
click at [309, 146] on button "結帳" at bounding box center [308, 147] width 21 height 12
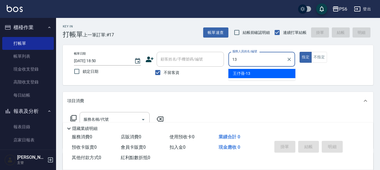
type input "[PERSON_NAME]-13"
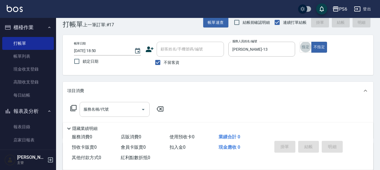
scroll to position [28, 0]
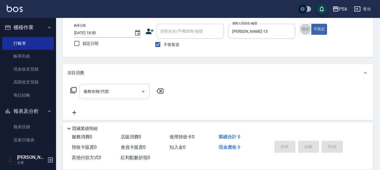
click at [119, 87] on input "服務名稱/代號" at bounding box center [110, 92] width 57 height 10
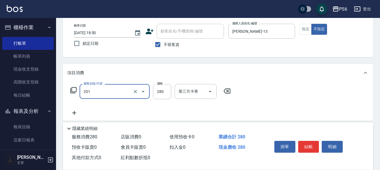
type input "一般洗髮(201)"
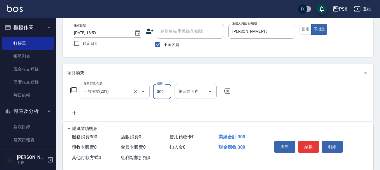
type input "300"
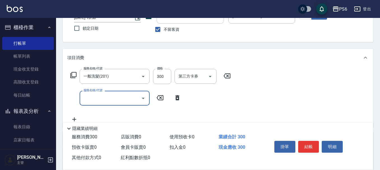
scroll to position [56, 0]
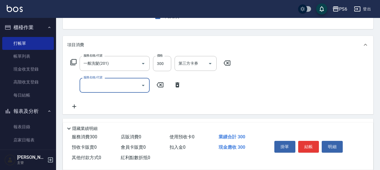
click at [120, 86] on input "服務名稱/代號" at bounding box center [110, 85] width 57 height 10
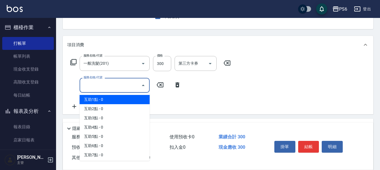
click at [123, 103] on span "互助1點 - 0" at bounding box center [115, 99] width 70 height 9
type input "互助1點(1)"
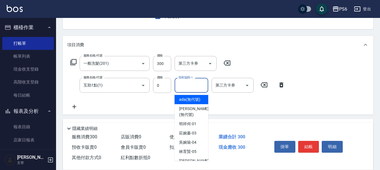
click at [188, 86] on div "技術協助-1 技術協助-1" at bounding box center [192, 85] width 34 height 15
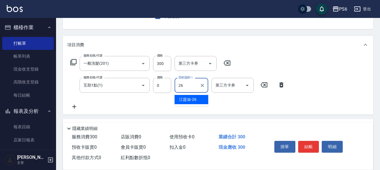
type input "[PERSON_NAME]-26"
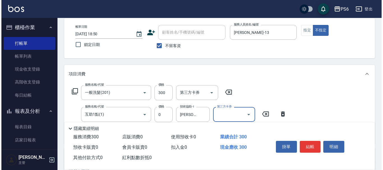
scroll to position [0, 0]
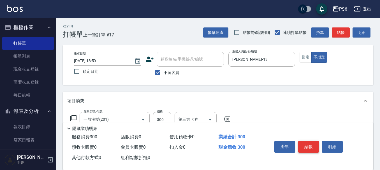
click at [311, 145] on button "結帳" at bounding box center [308, 147] width 21 height 12
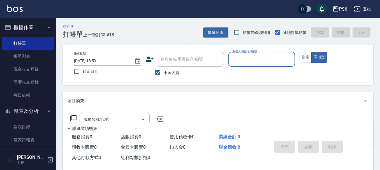
click at [151, 62] on icon at bounding box center [150, 59] width 8 height 8
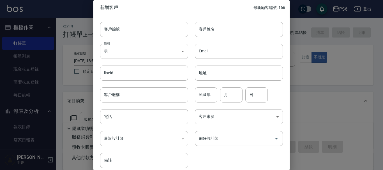
click at [136, 53] on body "PS6 登出 櫃檯作業 打帳單 帳單列表 現金收支登錄 高階收支登錄 每日結帳 報表及分析 報表目錄 店家日報表 互助日報表 互助排行榜 互助點數明細 設計師…" at bounding box center [191, 130] width 383 height 261
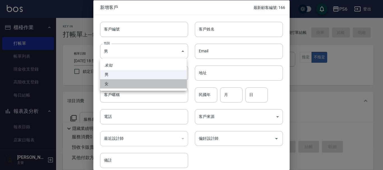
click at [123, 84] on li "女" at bounding box center [143, 83] width 87 height 9
type input "[DEMOGRAPHIC_DATA]"
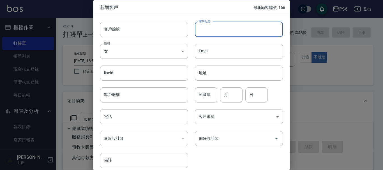
click at [213, 32] on input "客戶姓名" at bounding box center [239, 29] width 88 height 15
type input "林雅婷"
click at [129, 114] on input "電話" at bounding box center [144, 116] width 88 height 15
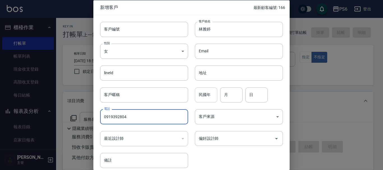
type input "0919392804"
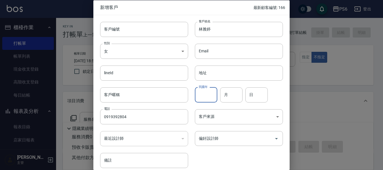
click at [204, 94] on input "民國年" at bounding box center [206, 94] width 22 height 15
type input "63"
type input "09"
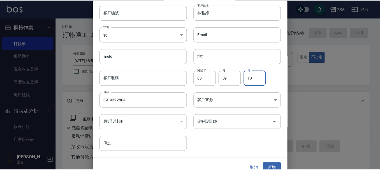
scroll to position [24, 0]
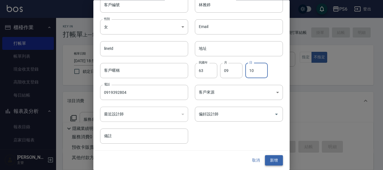
type input "10"
click at [272, 157] on button "新增" at bounding box center [274, 161] width 18 height 10
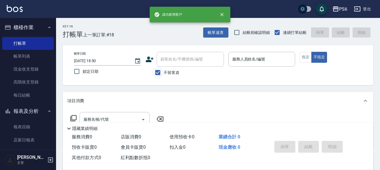
click at [154, 73] on input "不留客資" at bounding box center [158, 73] width 12 height 12
checkbox input "false"
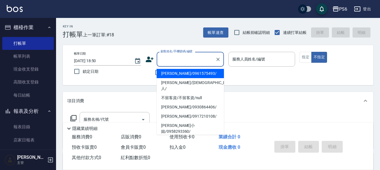
click at [172, 64] on input "顧客姓名/手機號碼/編號" at bounding box center [186, 59] width 54 height 10
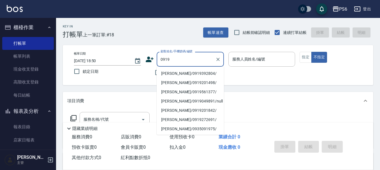
click at [191, 76] on li "[PERSON_NAME]/0919392804/" at bounding box center [190, 73] width 67 height 9
type input "[PERSON_NAME]/0919392804/"
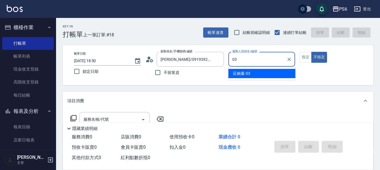
type input "[PERSON_NAME]-03"
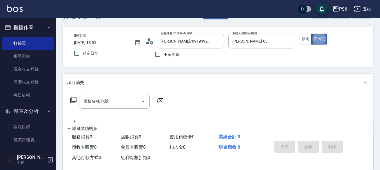
scroll to position [28, 0]
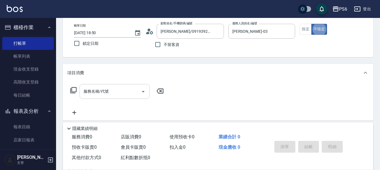
click at [83, 91] on input "服務名稱/代號" at bounding box center [110, 92] width 57 height 10
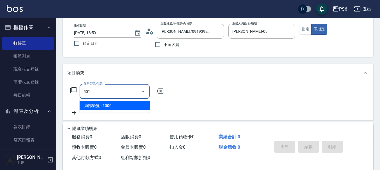
type input "局部染髮(501)"
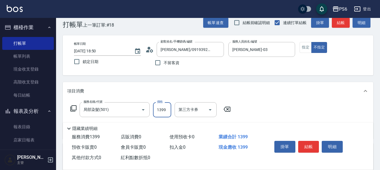
scroll to position [0, 0]
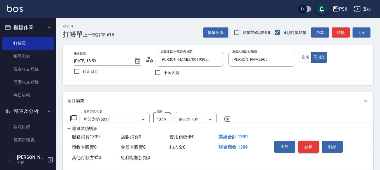
type input "1399"
click at [304, 146] on button "結帳" at bounding box center [308, 147] width 21 height 12
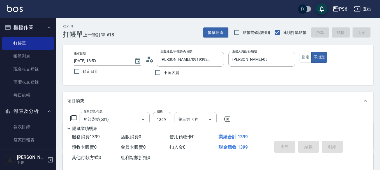
type input "[DATE] 18:52"
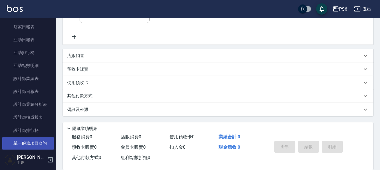
scroll to position [140, 0]
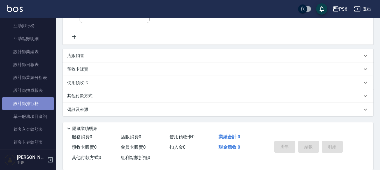
click at [38, 106] on link "設計師排行榜" at bounding box center [28, 103] width 52 height 13
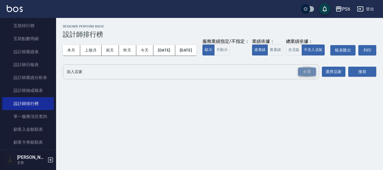
click at [308, 76] on div "全選" at bounding box center [307, 72] width 18 height 9
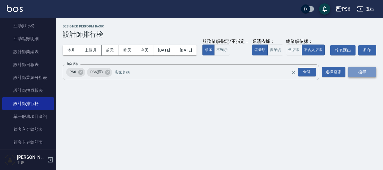
click at [368, 77] on button "搜尋" at bounding box center [362, 72] width 28 height 10
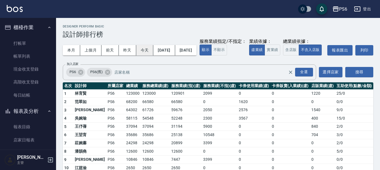
click at [141, 51] on button "今天" at bounding box center [144, 50] width 17 height 10
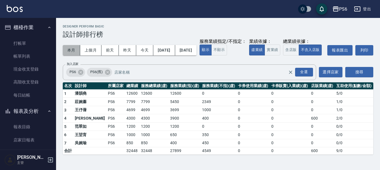
click at [76, 50] on button "本月" at bounding box center [71, 50] width 17 height 10
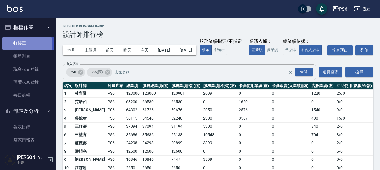
click at [19, 45] on link "打帳單" at bounding box center [28, 43] width 52 height 13
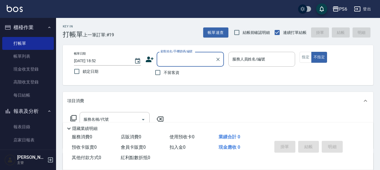
click at [144, 60] on div "帳單日期 [DATE] 18:52 鎖定日期 顧客姓名/手機號碼/編號 顧客姓名/手機號碼/編號 不留客資 服務人員姓名/編號 服務人員姓名/編號 指定 不指定" at bounding box center [218, 65] width 297 height 27
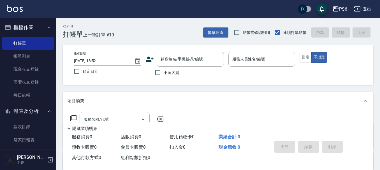
click at [150, 61] on icon at bounding box center [150, 60] width 8 height 6
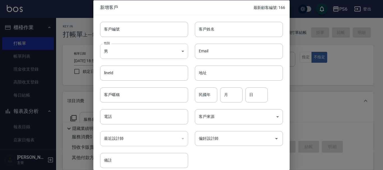
click at [134, 52] on body "PS6 登出 櫃檯作業 打帳單 帳單列表 現金收支登錄 高階收支登錄 每日結帳 報表及分析 報表目錄 店家日報表 互助日報表 互助排行榜 互助點數明細 設計師…" at bounding box center [191, 137] width 383 height 274
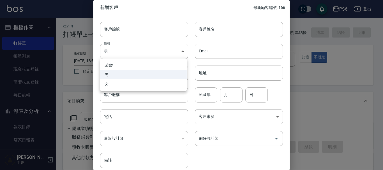
click at [116, 86] on li "女" at bounding box center [143, 83] width 87 height 9
type input "[DEMOGRAPHIC_DATA]"
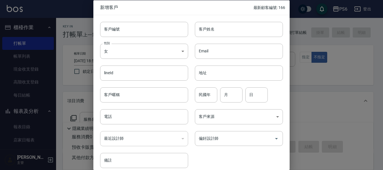
click at [217, 38] on div "Email Email" at bounding box center [235, 48] width 95 height 22
click at [217, 33] on input "客戶姓名" at bounding box center [239, 29] width 88 height 15
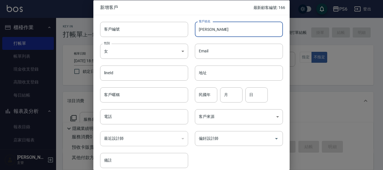
click at [215, 26] on input "[PERSON_NAME]" at bounding box center [239, 29] width 88 height 15
click at [222, 30] on input "[PERSON_NAME]" at bounding box center [239, 29] width 88 height 15
type input "[PERSON_NAME]"
click at [126, 93] on input "客戶暱稱" at bounding box center [144, 94] width 88 height 15
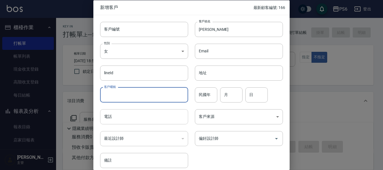
click at [114, 120] on input "電話" at bounding box center [144, 116] width 88 height 15
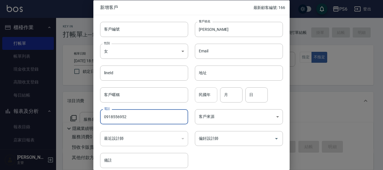
type input "0918556952"
click at [199, 99] on input "民國年" at bounding box center [206, 94] width 22 height 15
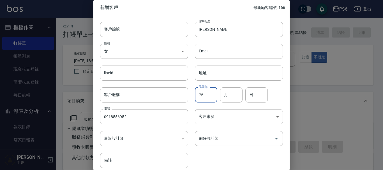
type input "75"
type input "01"
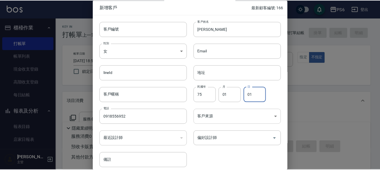
scroll to position [24, 0]
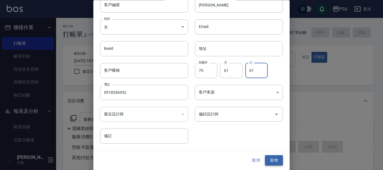
type input "01"
click at [274, 159] on button "新增" at bounding box center [274, 161] width 18 height 10
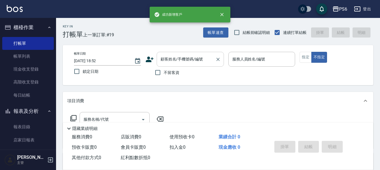
click at [166, 61] on input "顧客姓名/手機號碼/編號" at bounding box center [186, 59] width 54 height 10
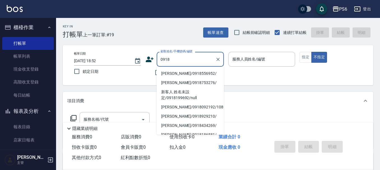
click at [193, 73] on li "[PERSON_NAME]/0918556952/" at bounding box center [190, 73] width 67 height 9
type input "[PERSON_NAME]/0918556952/"
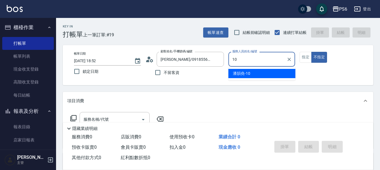
type input "[PERSON_NAME]-10"
type button "false"
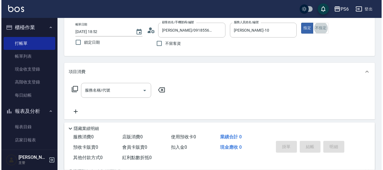
scroll to position [56, 0]
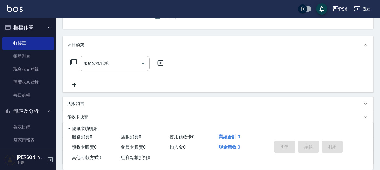
click at [74, 65] on icon at bounding box center [73, 62] width 7 height 7
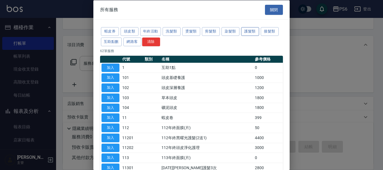
click at [255, 32] on button "護髮類" at bounding box center [250, 31] width 18 height 9
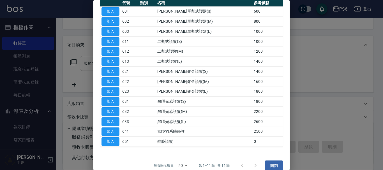
click at [115, 140] on button "加入" at bounding box center [111, 142] width 18 height 9
type input "鍍膜護髮(651)"
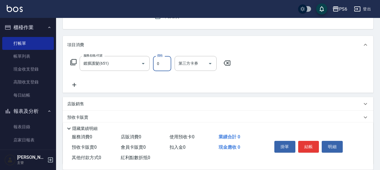
click at [165, 69] on input "0" at bounding box center [162, 63] width 18 height 15
type input "3600"
click at [76, 83] on icon at bounding box center [74, 85] width 14 height 7
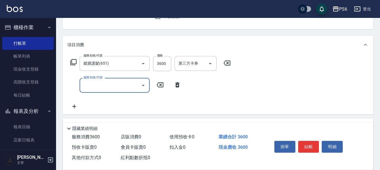
click at [179, 85] on icon at bounding box center [178, 84] width 4 height 5
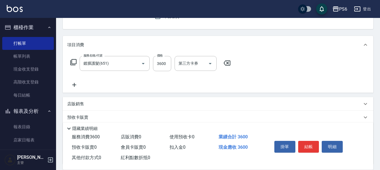
click at [73, 63] on icon at bounding box center [73, 62] width 7 height 7
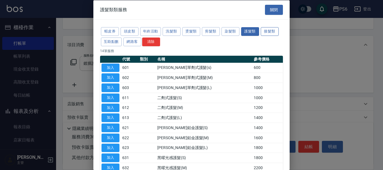
click at [269, 29] on button "接髮類" at bounding box center [270, 31] width 18 height 9
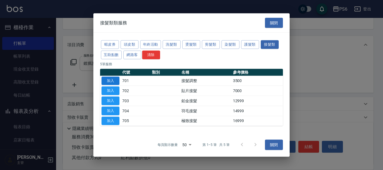
click at [118, 81] on button "加入" at bounding box center [111, 81] width 18 height 9
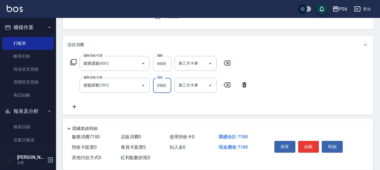
click at [162, 86] on input "3500" at bounding box center [162, 85] width 18 height 15
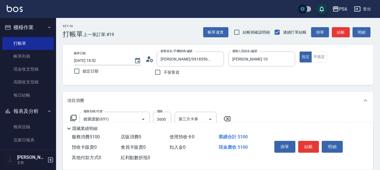
scroll to position [0, 0]
type input "1500"
click at [309, 146] on button "結帳" at bounding box center [308, 147] width 21 height 12
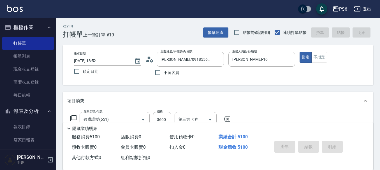
type input "[DATE] 19:08"
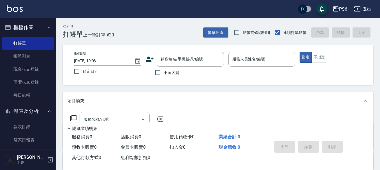
click at [143, 36] on div "Key In 打帳單 上一筆訂單:#20 帳單速查 結帳前確認明細 連續打單結帳 掛單 結帳 明細" at bounding box center [215, 28] width 318 height 20
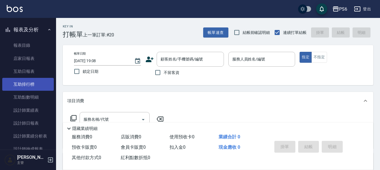
scroll to position [112, 0]
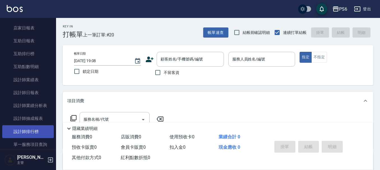
click at [23, 135] on link "設計師排行榜" at bounding box center [28, 131] width 52 height 13
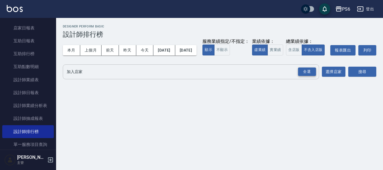
drag, startPoint x: 307, startPoint y: 81, endPoint x: 362, endPoint y: 82, distance: 54.7
click at [311, 76] on div "全選" at bounding box center [307, 72] width 18 height 9
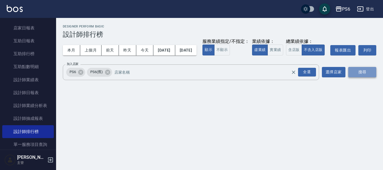
drag, startPoint x: 361, startPoint y: 81, endPoint x: 147, endPoint y: 50, distance: 216.7
click at [361, 77] on button "搜尋" at bounding box center [362, 72] width 28 height 10
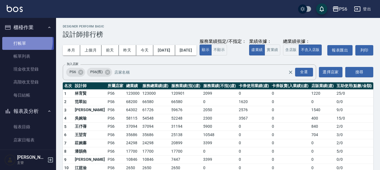
click at [23, 41] on link "打帳單" at bounding box center [28, 43] width 52 height 13
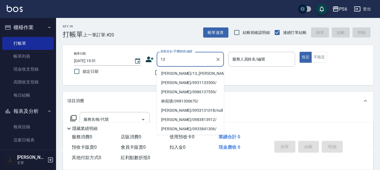
type input "13"
drag, startPoint x: 168, startPoint y: 32, endPoint x: 195, endPoint y: 64, distance: 41.7
click at [168, 34] on div "Key In 打帳單 上一筆訂單:#20 帳單速查 結帳前確認明細 連續打單結帳 掛單 結帳 明細" at bounding box center [215, 28] width 318 height 20
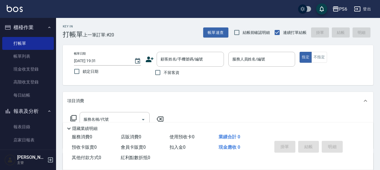
drag, startPoint x: 158, startPoint y: 74, endPoint x: 241, endPoint y: 69, distance: 83.8
click at [160, 73] on input "不留客資" at bounding box center [158, 73] width 12 height 12
checkbox input "true"
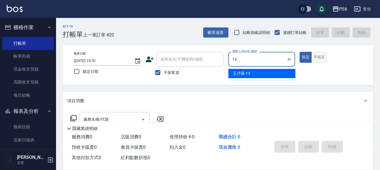
type input "[PERSON_NAME]-13"
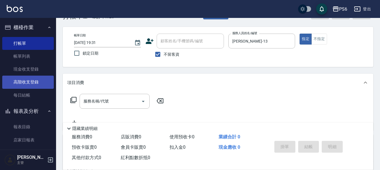
scroll to position [28, 0]
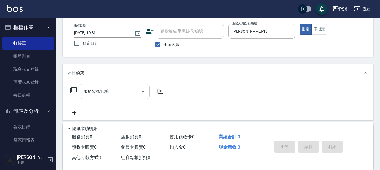
click at [86, 91] on div "服務名稱/代號 服務名稱/代號" at bounding box center [115, 91] width 70 height 15
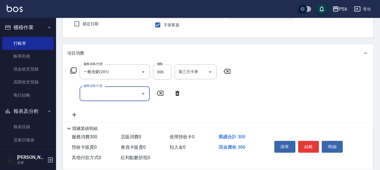
scroll to position [56, 0]
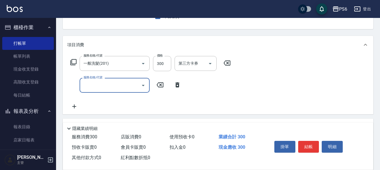
drag, startPoint x: 112, startPoint y: 84, endPoint x: 112, endPoint y: 92, distance: 8.1
click at [112, 84] on input "服務名稱/代號" at bounding box center [110, 85] width 57 height 10
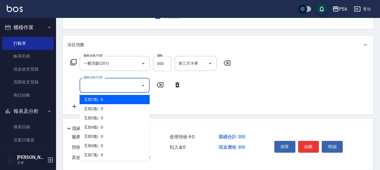
drag, startPoint x: 112, startPoint y: 92, endPoint x: 142, endPoint y: 97, distance: 30.1
click at [111, 101] on span "互助1點 - 0" at bounding box center [115, 99] width 70 height 9
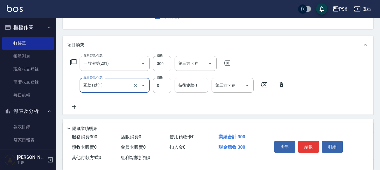
click at [183, 85] on div "技術協助-1 技術協助-1" at bounding box center [192, 85] width 34 height 15
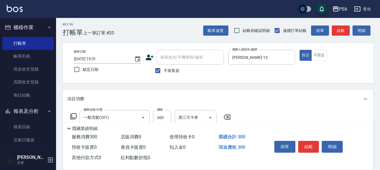
scroll to position [0, 0]
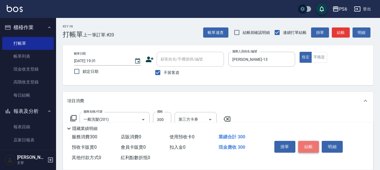
drag, startPoint x: 311, startPoint y: 143, endPoint x: 311, endPoint y: 140, distance: 3.4
click at [311, 142] on button "結帳" at bounding box center [308, 147] width 21 height 12
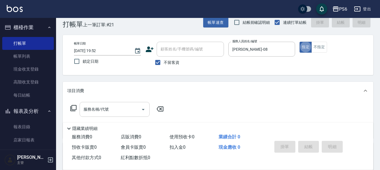
scroll to position [28, 0]
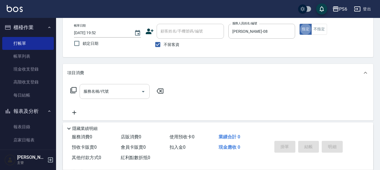
click at [118, 93] on input "服務名稱/代號" at bounding box center [110, 92] width 57 height 10
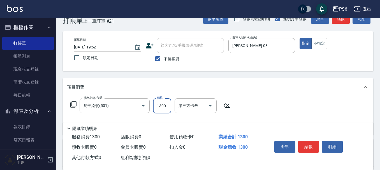
scroll to position [0, 0]
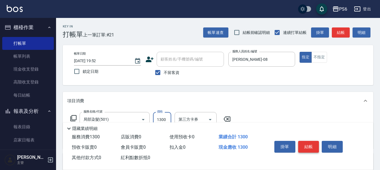
click at [310, 146] on button "結帳" at bounding box center [308, 147] width 21 height 12
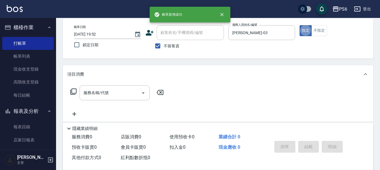
scroll to position [28, 0]
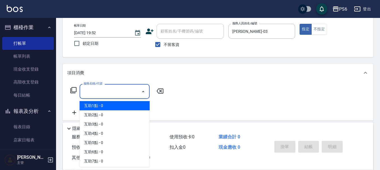
click at [124, 95] on input "服務名稱/代號" at bounding box center [110, 92] width 57 height 10
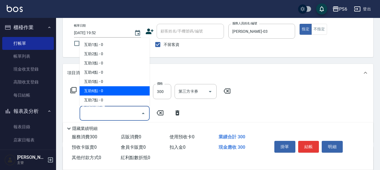
scroll to position [0, 0]
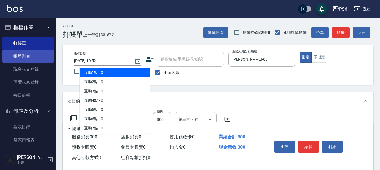
click at [26, 53] on link "帳單列表" at bounding box center [28, 56] width 52 height 13
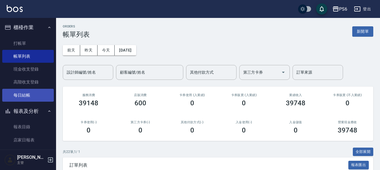
click at [29, 89] on link "每日結帳" at bounding box center [28, 95] width 52 height 13
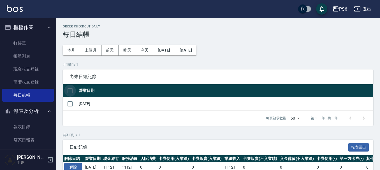
click at [74, 89] on input "checkbox" at bounding box center [70, 91] width 12 height 12
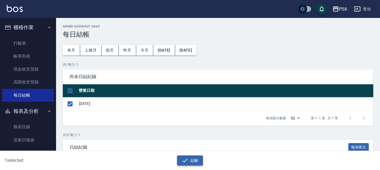
click at [197, 159] on button "結帳" at bounding box center [190, 161] width 26 height 10
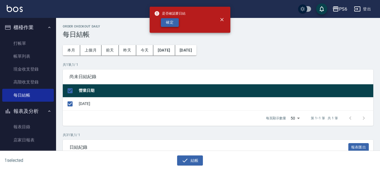
click at [172, 25] on button "確定" at bounding box center [170, 22] width 18 height 9
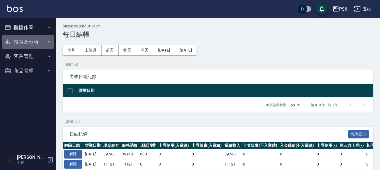
click at [30, 39] on button "報表及分析" at bounding box center [28, 42] width 52 height 15
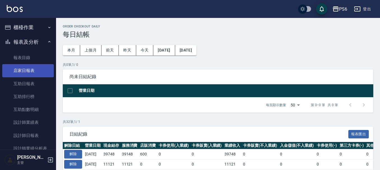
click at [43, 71] on link "店家日報表" at bounding box center [28, 70] width 52 height 13
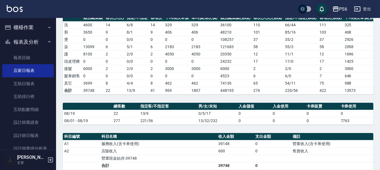
scroll to position [168, 0]
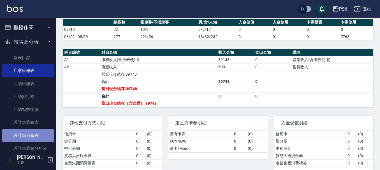
click at [40, 134] on link "設計師日報表" at bounding box center [28, 135] width 52 height 13
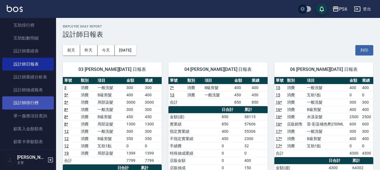
scroll to position [84, 0]
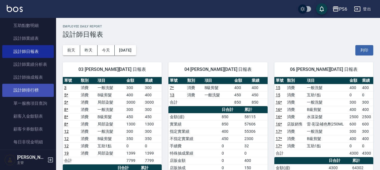
click at [42, 89] on link "設計師排行榜" at bounding box center [28, 90] width 52 height 13
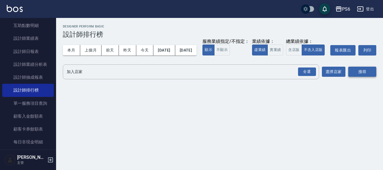
click at [362, 77] on button "搜尋" at bounding box center [362, 72] width 28 height 10
click at [277, 77] on input "加入店家" at bounding box center [186, 72] width 243 height 10
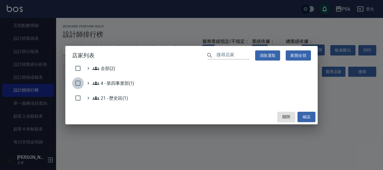
click at [75, 81] on input "checkbox" at bounding box center [78, 83] width 12 height 12
click at [305, 116] on button "確認" at bounding box center [307, 117] width 18 height 10
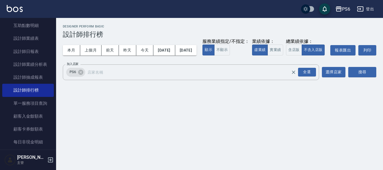
checkbox input "false"
click at [350, 77] on button "搜尋" at bounding box center [362, 72] width 28 height 10
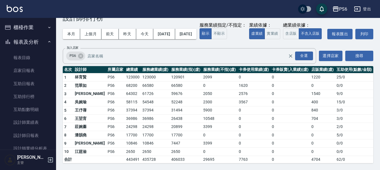
click at [35, 26] on button "櫃檯作業" at bounding box center [28, 27] width 52 height 15
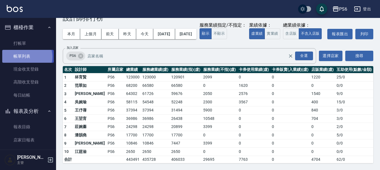
click at [26, 57] on link "帳單列表" at bounding box center [28, 56] width 52 height 13
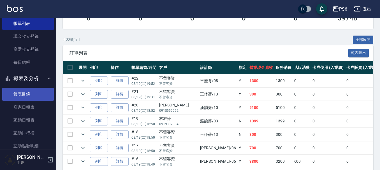
scroll to position [112, 0]
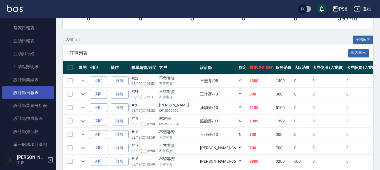
click at [40, 95] on link "設計師日報表" at bounding box center [28, 92] width 52 height 13
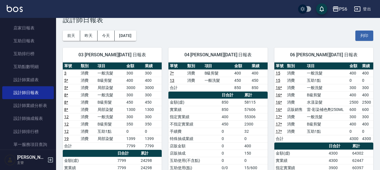
scroll to position [28, 0]
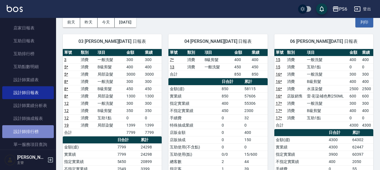
click at [36, 128] on link "設計師排行榜" at bounding box center [28, 131] width 52 height 13
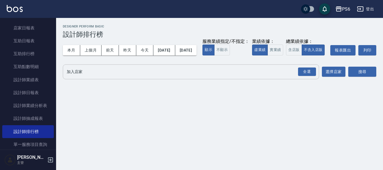
click at [87, 79] on div "全選 加入店家" at bounding box center [191, 72] width 256 height 15
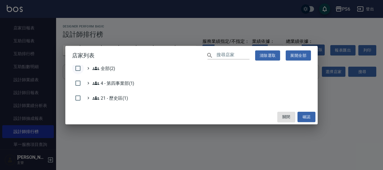
click at [79, 69] on input "checkbox" at bounding box center [78, 69] width 12 height 12
checkbox input "true"
drag, startPoint x: 304, startPoint y: 120, endPoint x: 333, endPoint y: 108, distance: 30.9
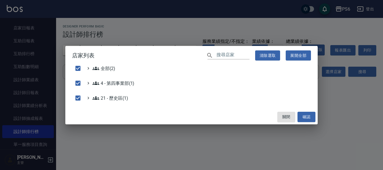
click at [304, 119] on button "確認" at bounding box center [307, 117] width 18 height 10
checkbox input "false"
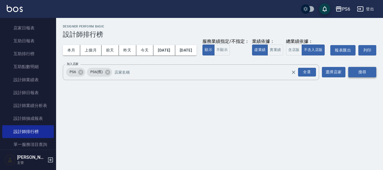
click at [355, 77] on button "搜尋" at bounding box center [362, 72] width 28 height 10
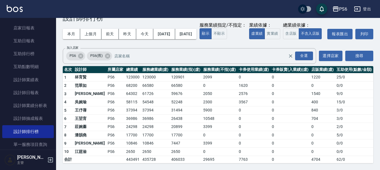
scroll to position [27, 0]
